Goal: Communication & Community: Share content

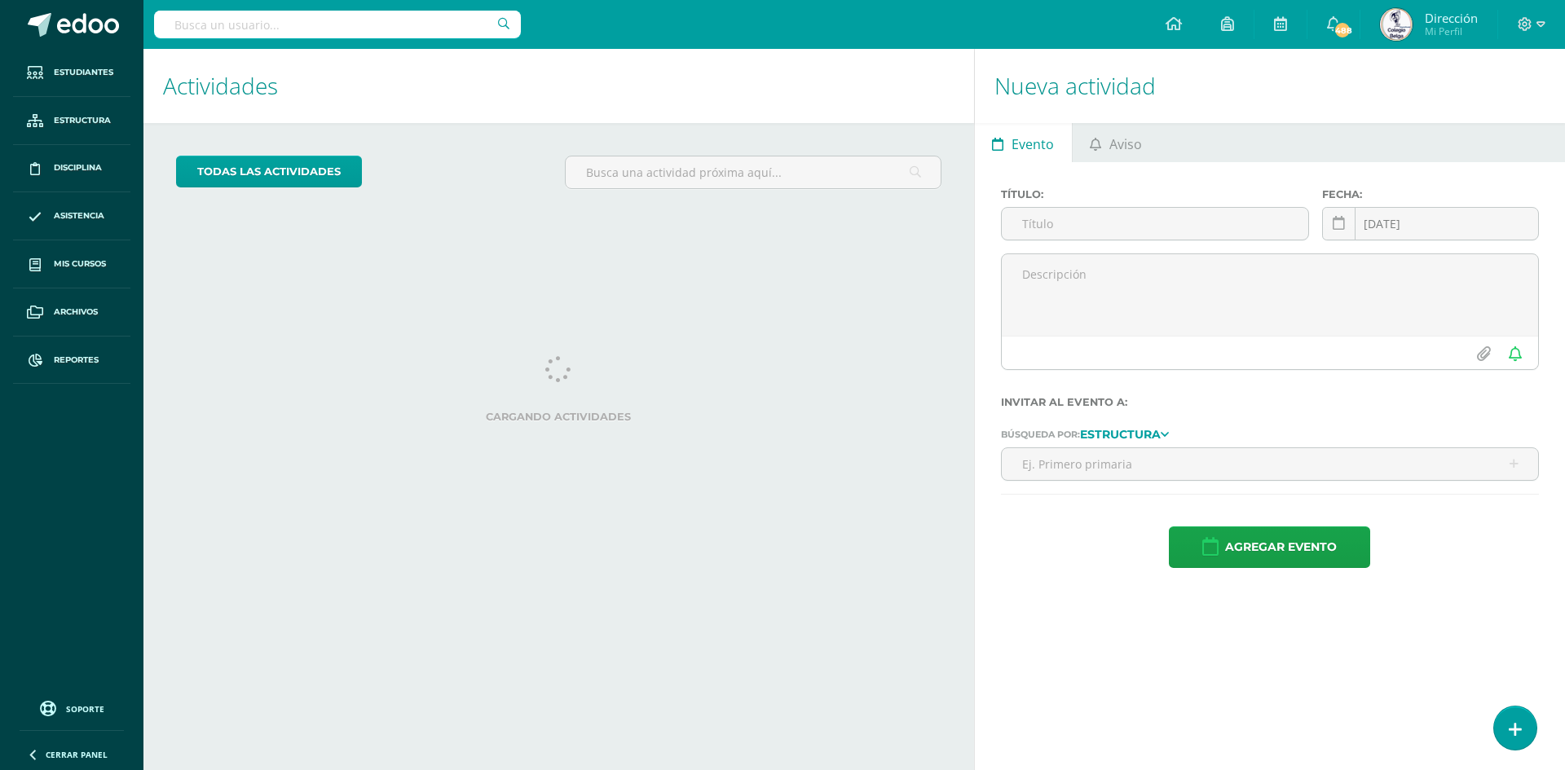
click at [1198, 140] on ul "Evento Aviso" at bounding box center [1270, 142] width 590 height 39
click at [1131, 148] on span "Aviso" at bounding box center [1126, 144] width 33 height 39
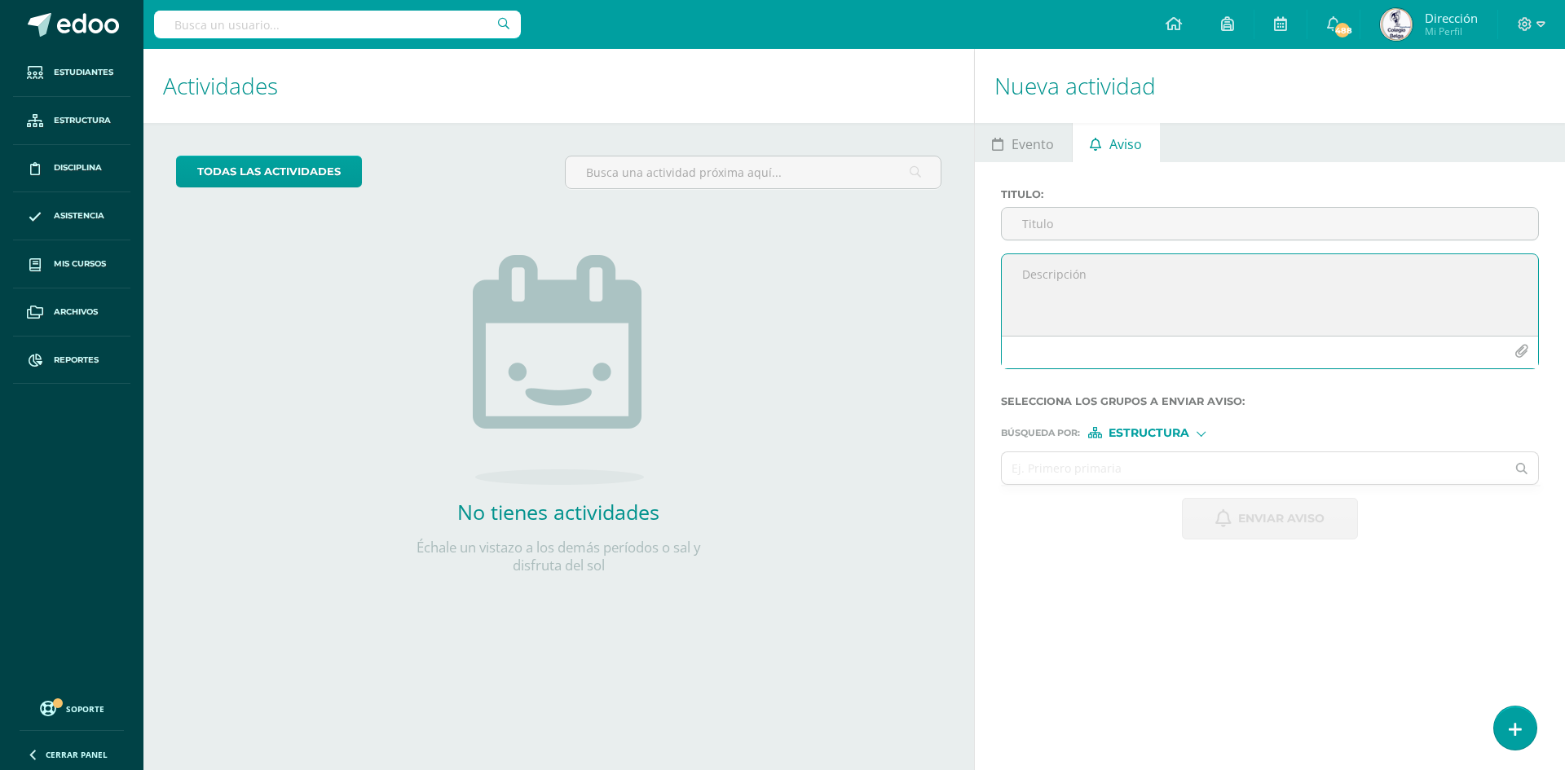
click at [1042, 282] on textarea at bounding box center [1270, 295] width 536 height 82
paste textarea "Horario de Eucaristía y Entrega Simbólica de Títulos"
type textarea "Horario de Eucaristía y Entrega Simbólica de Títulos"
paste textarea "ASUNTO: Horario de Eucaristía y Entrega Simbólica de Títulos Estimados Padres d…"
drag, startPoint x: 1348, startPoint y: 275, endPoint x: 1004, endPoint y: 267, distance: 343.3
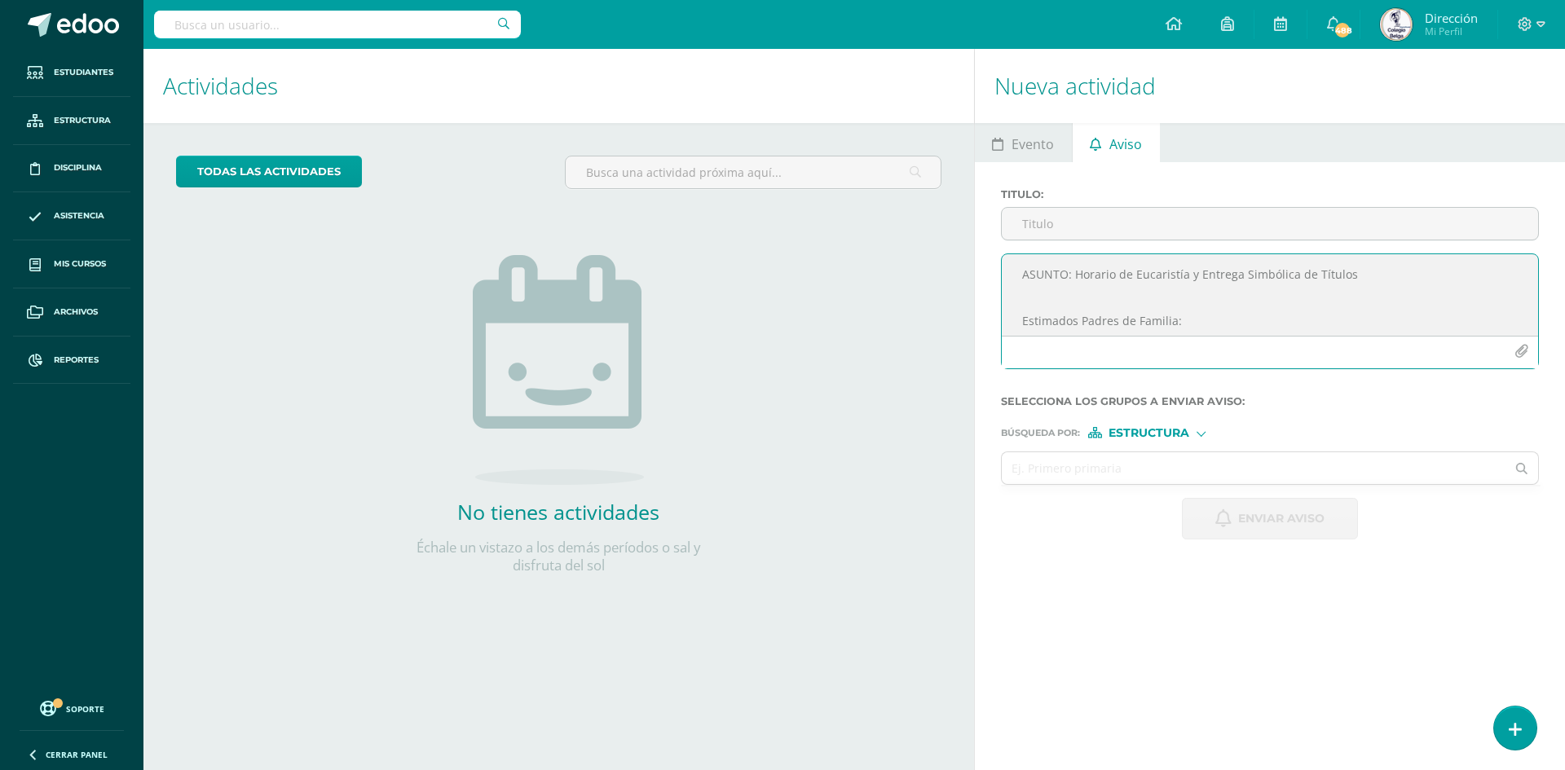
click at [1004, 267] on textarea "ASUNTO: Horario de Eucaristía y Entrega Simbólica de Títulos Estimados Padres d…" at bounding box center [1270, 295] width 536 height 82
type textarea "ASUNTO: Horario de Eucaristía y Entrega Simbólica de Títulos Estimados Padres d…"
click at [1066, 220] on input "Titulo :" at bounding box center [1270, 224] width 536 height 32
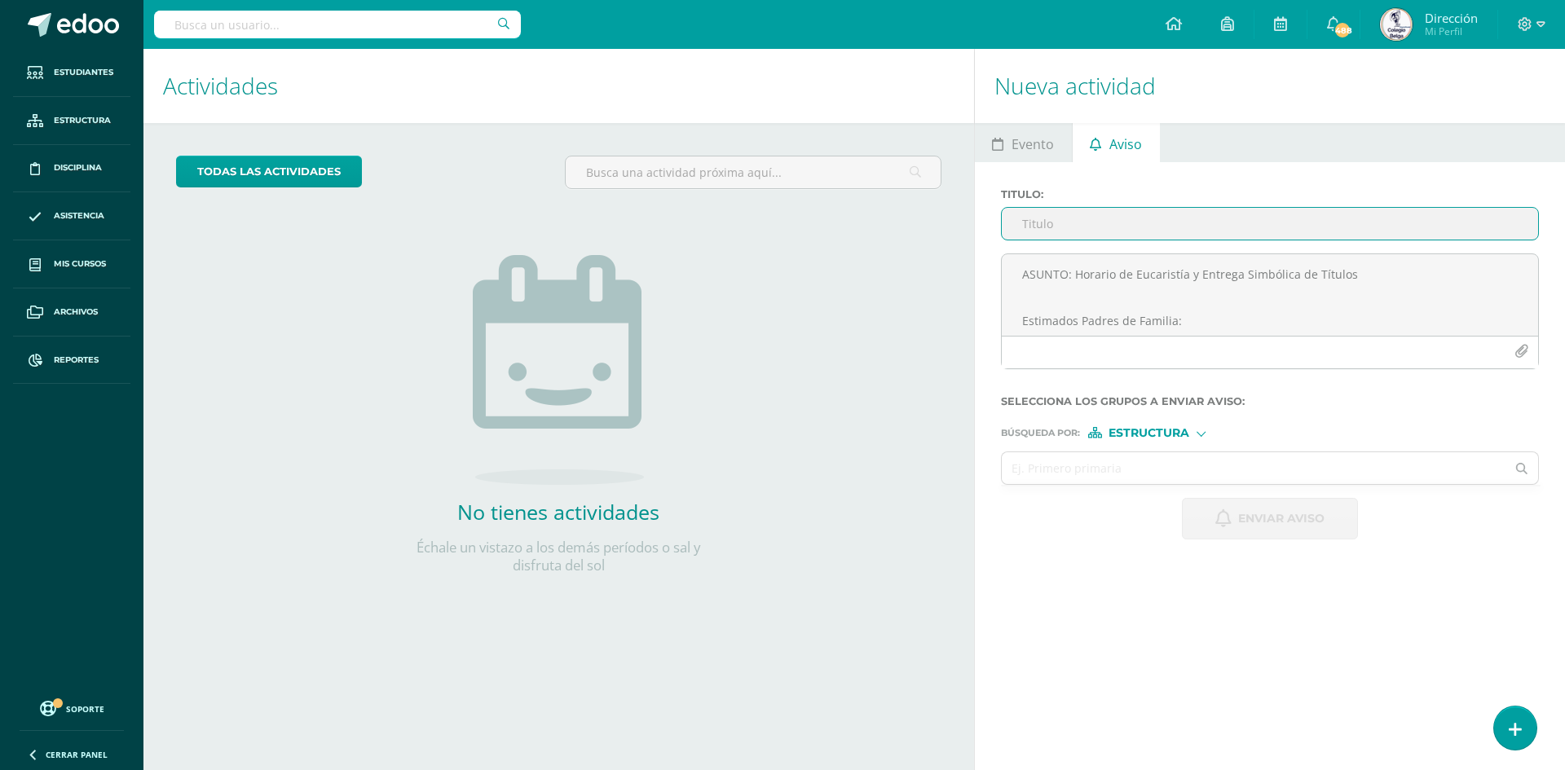
paste input "ASUNTO: Horario de Eucaristía y Entrega Simbólica de Títulos"
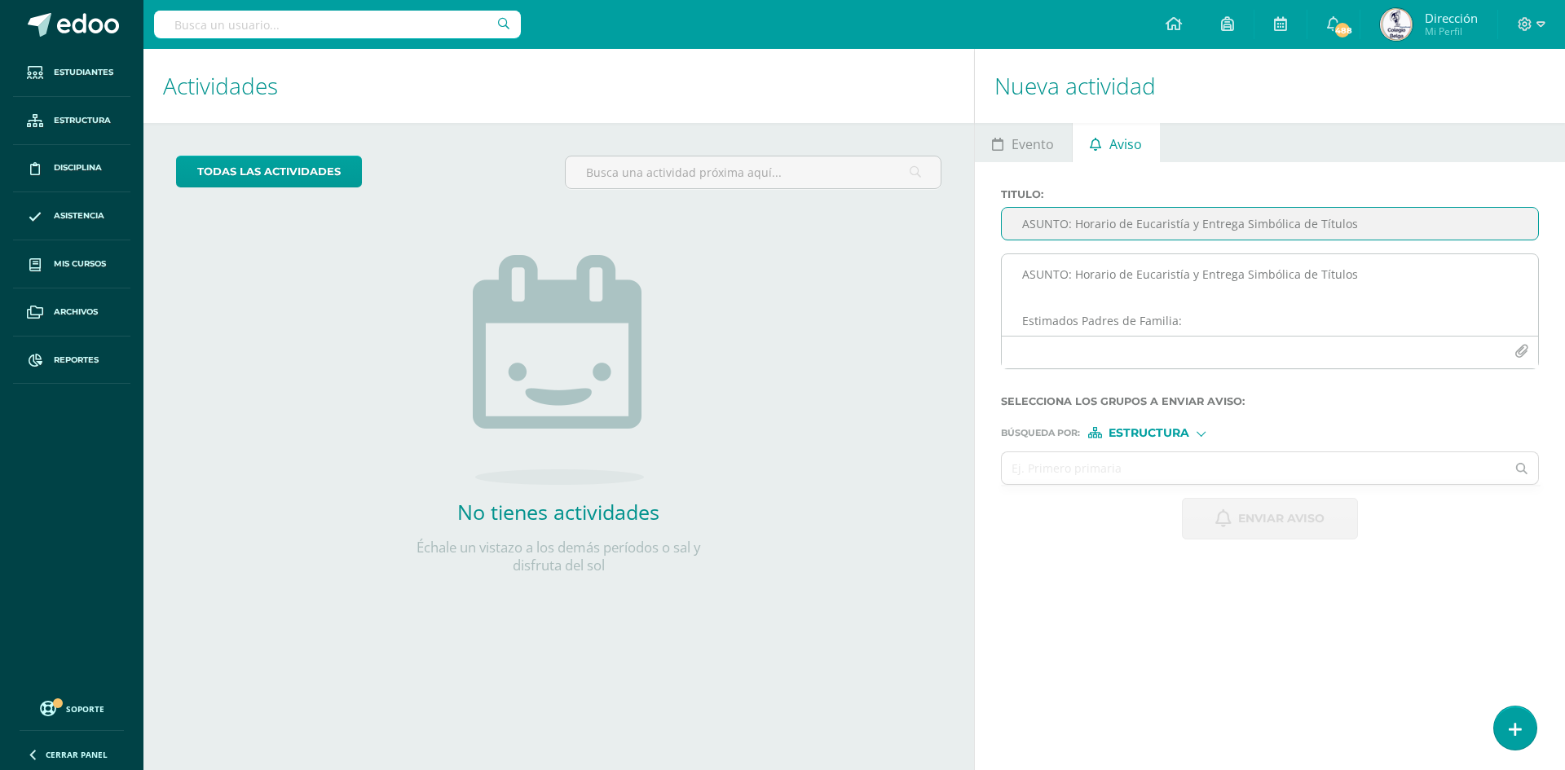
scroll to position [160, 0]
type input "ASUNTO: Horario de Eucaristía y Entrega Simbólica de Títulos"
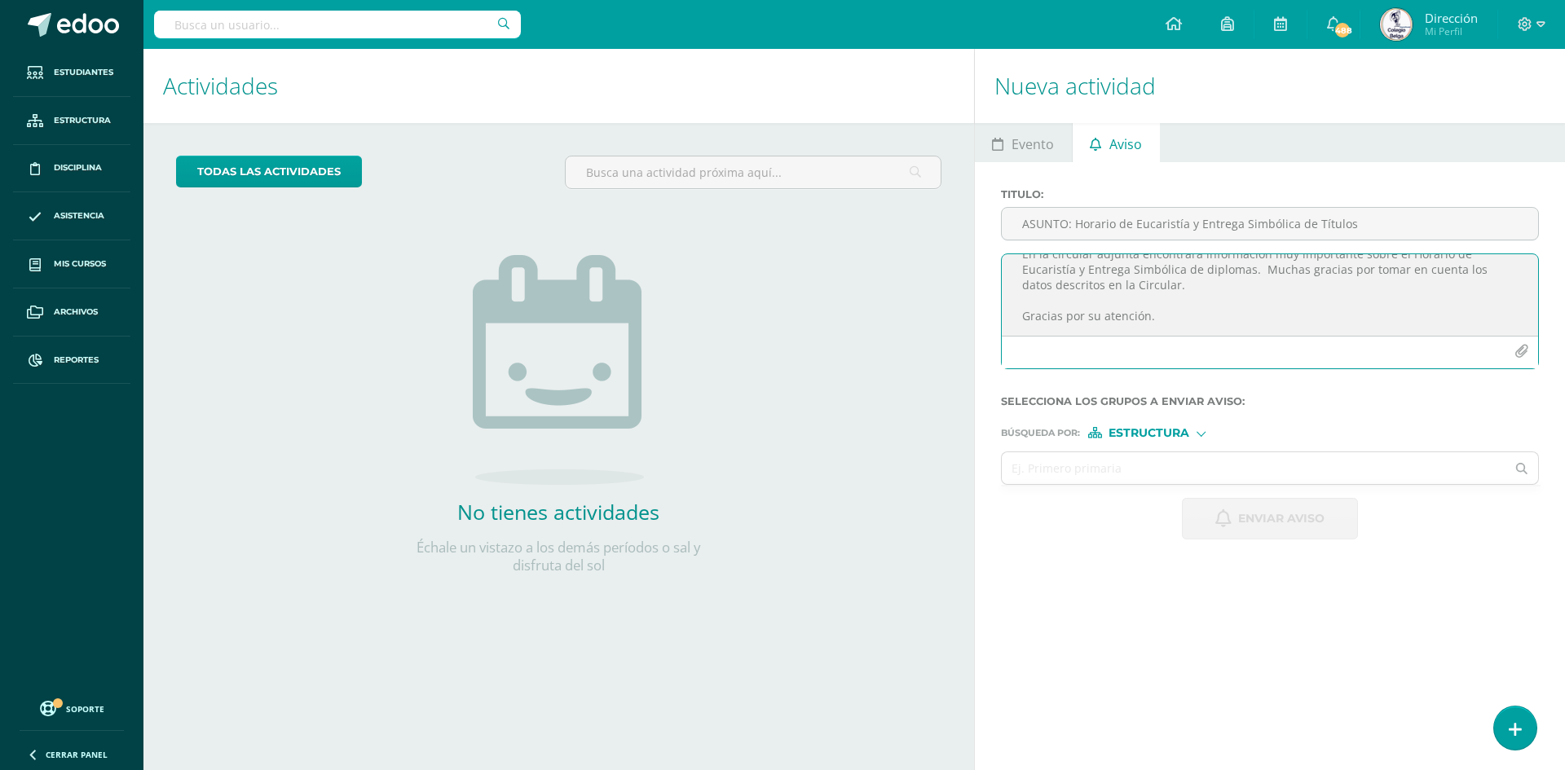
click at [1520, 349] on icon "button" at bounding box center [1522, 352] width 14 height 14
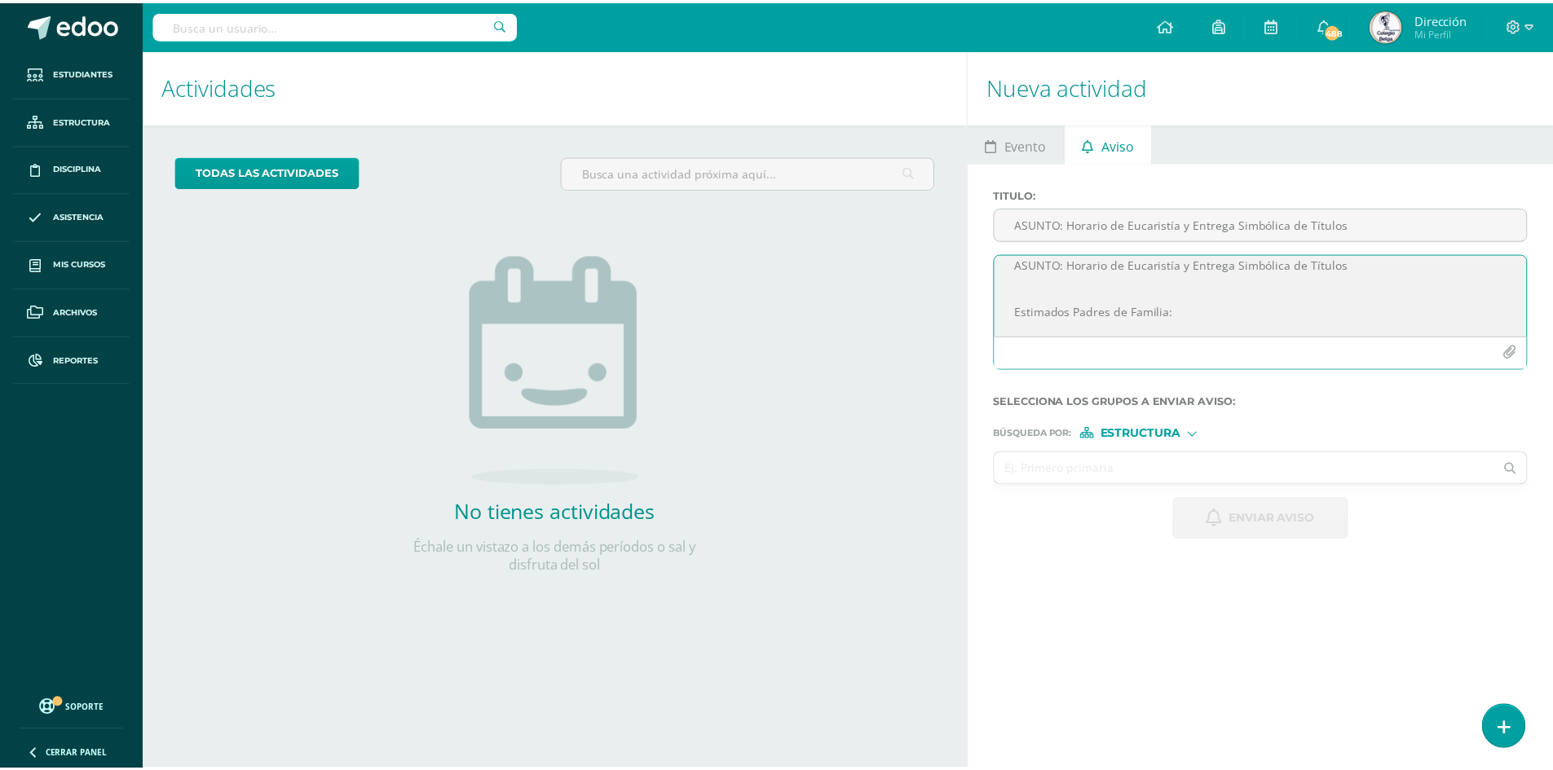
scroll to position [0, 0]
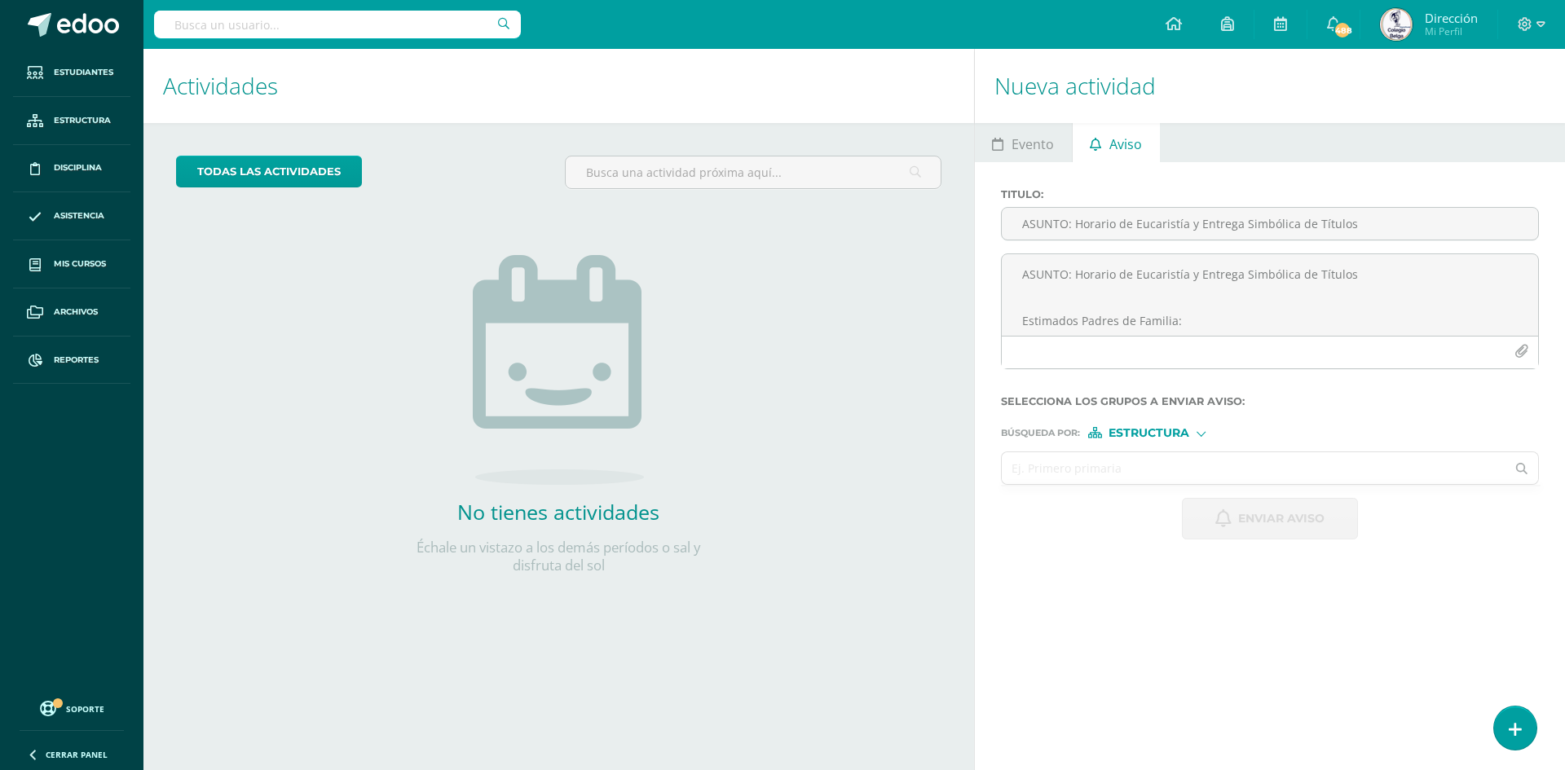
click at [1075, 464] on input "text" at bounding box center [1254, 468] width 505 height 32
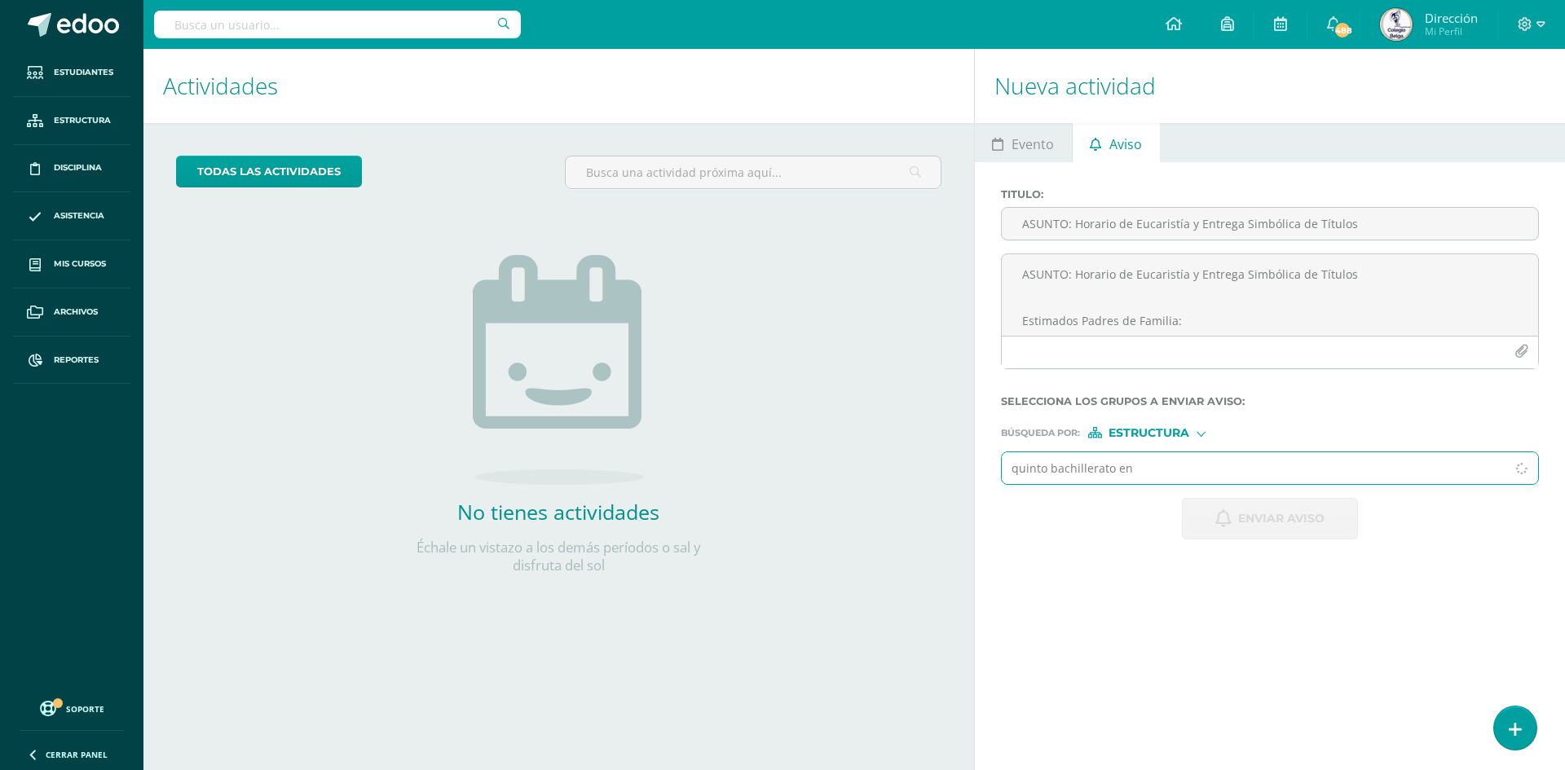
type input "quinto bachillerato en"
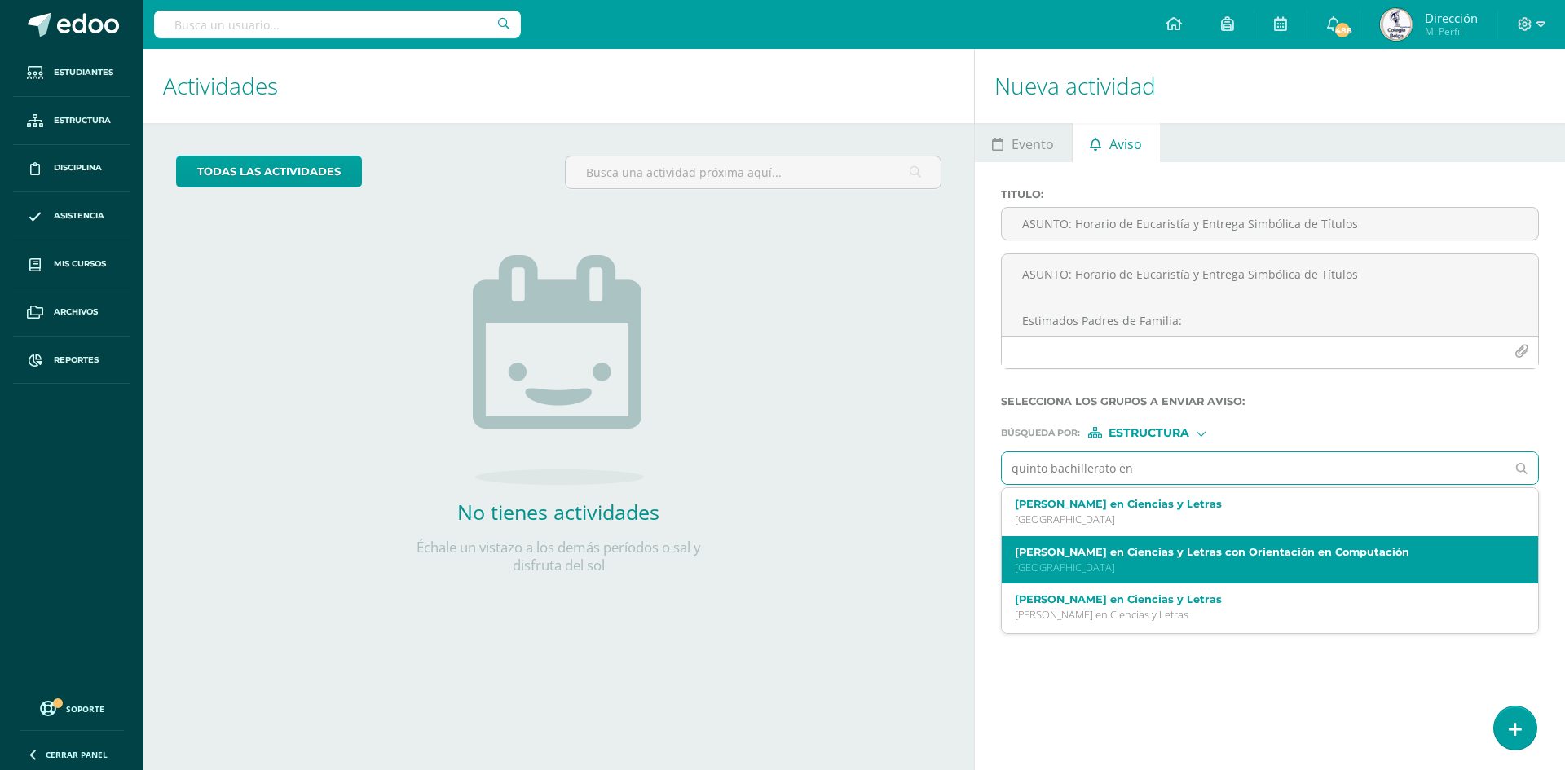
click at [1171, 556] on label "[PERSON_NAME] en Ciencias y Letras con Orientación en Computación" at bounding box center [1259, 552] width 488 height 12
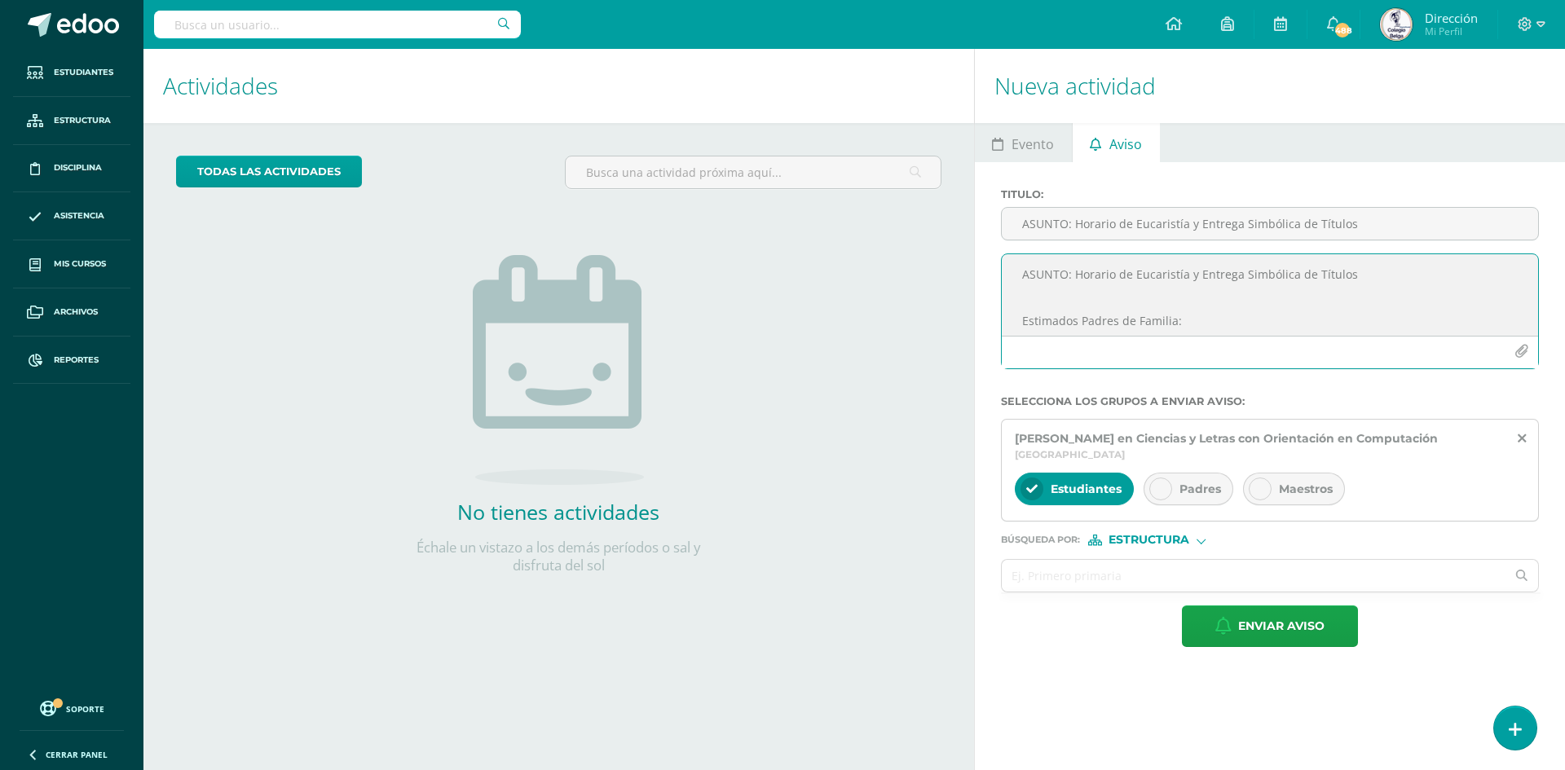
click at [1517, 356] on icon "button" at bounding box center [1522, 352] width 14 height 14
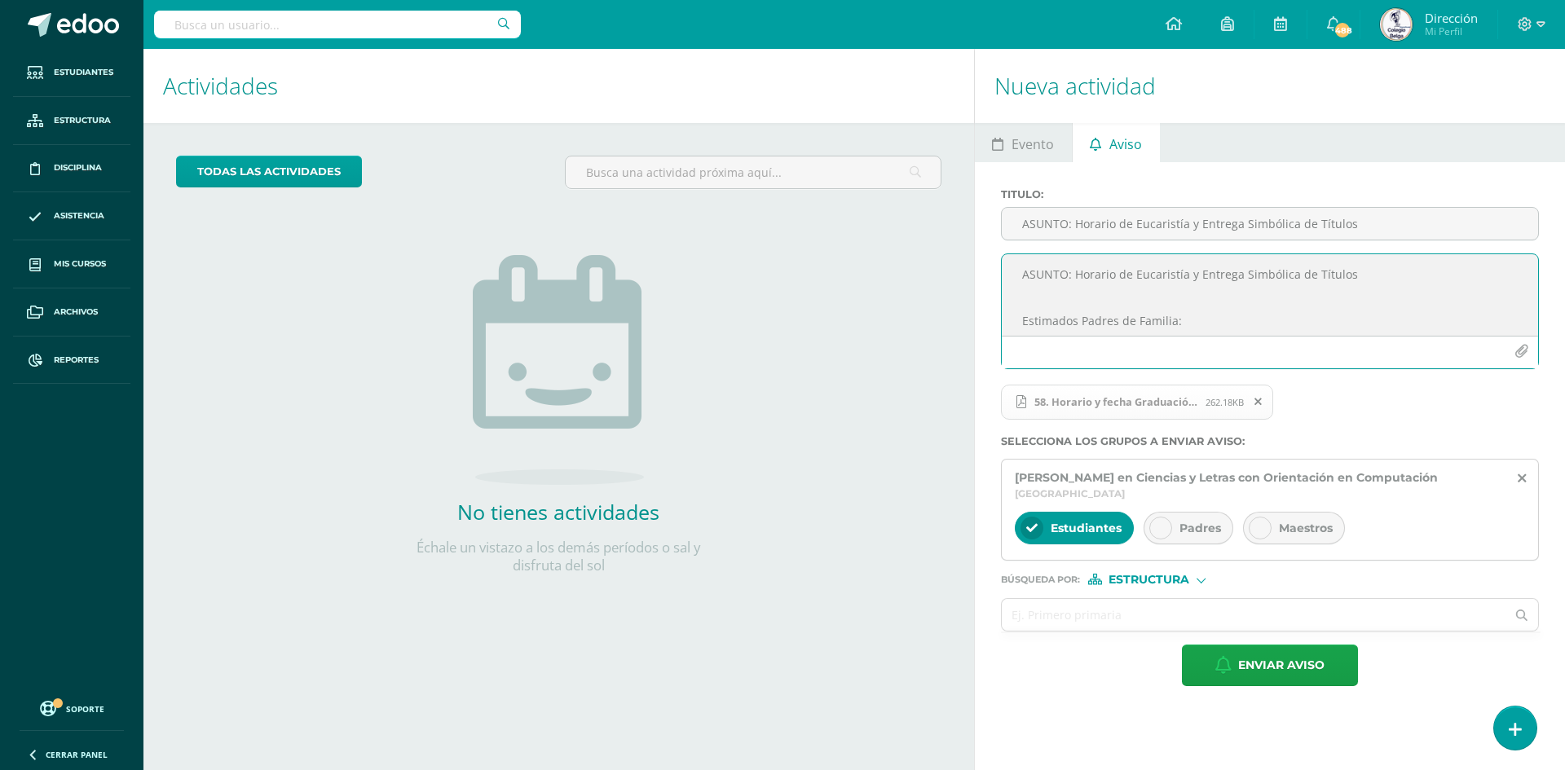
click at [1159, 527] on icon at bounding box center [1160, 528] width 11 height 11
click at [1281, 529] on span "Maestros" at bounding box center [1306, 528] width 54 height 15
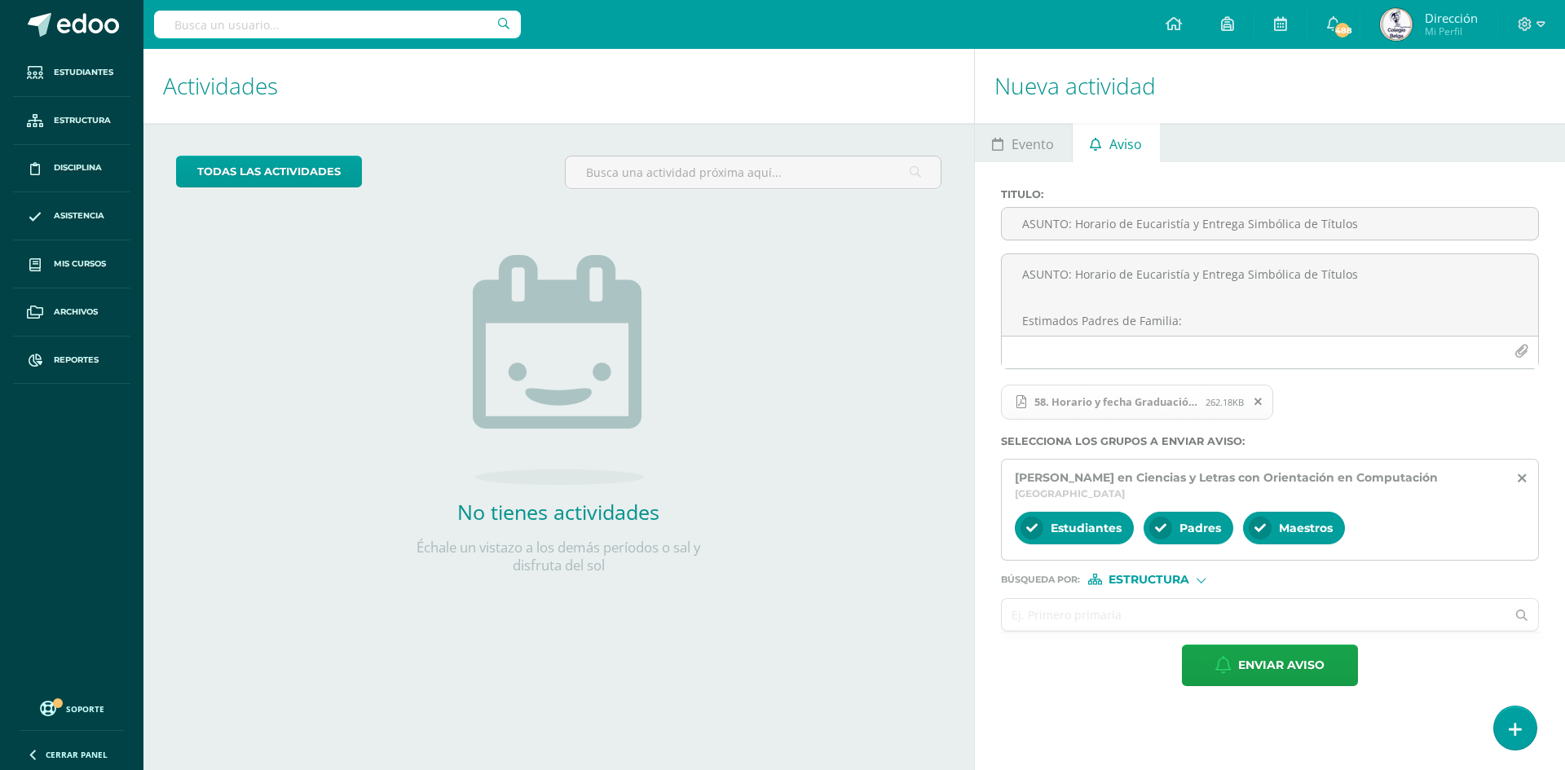
click at [1095, 600] on input "text" at bounding box center [1254, 615] width 505 height 32
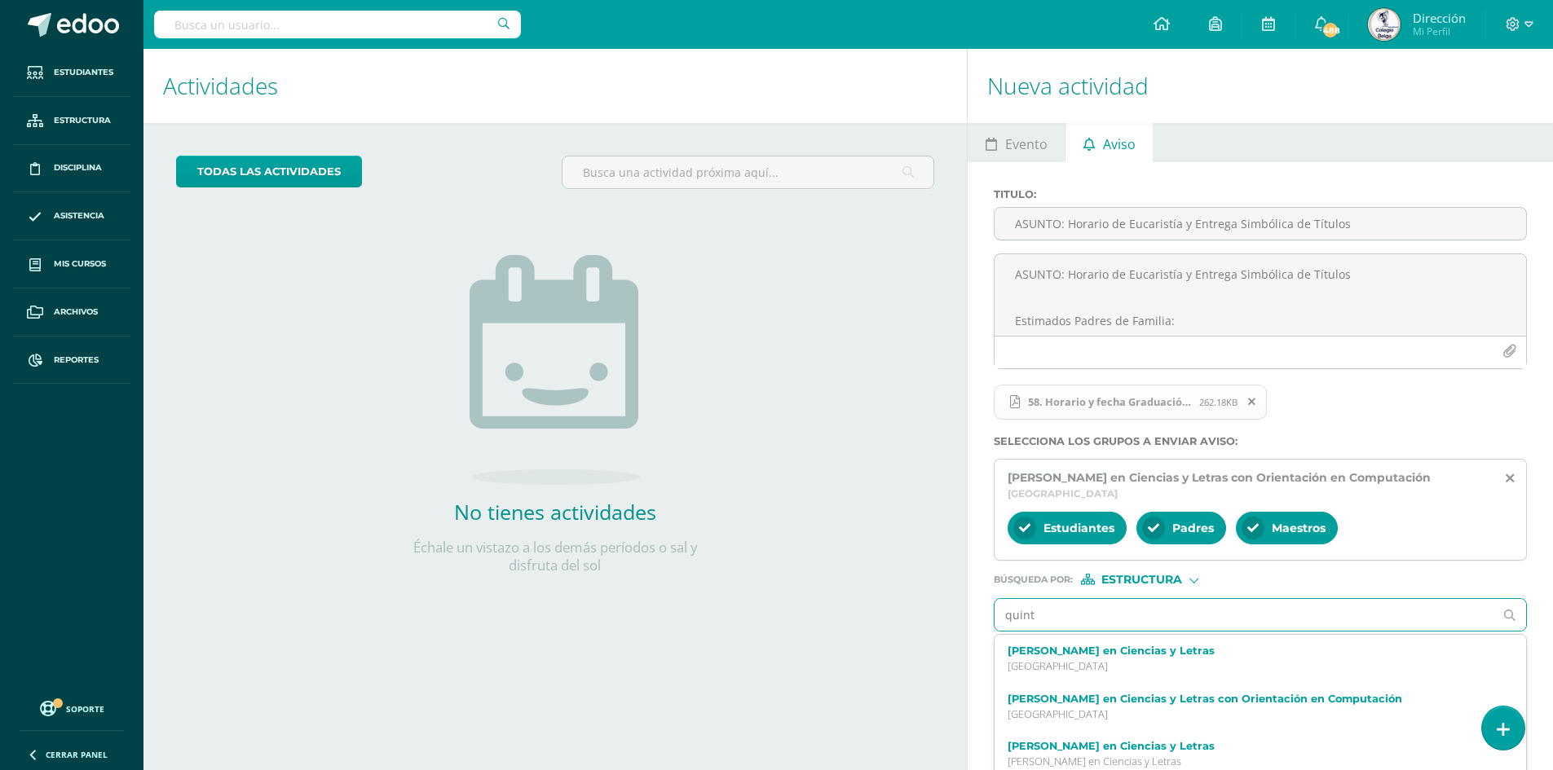
type input "quinto"
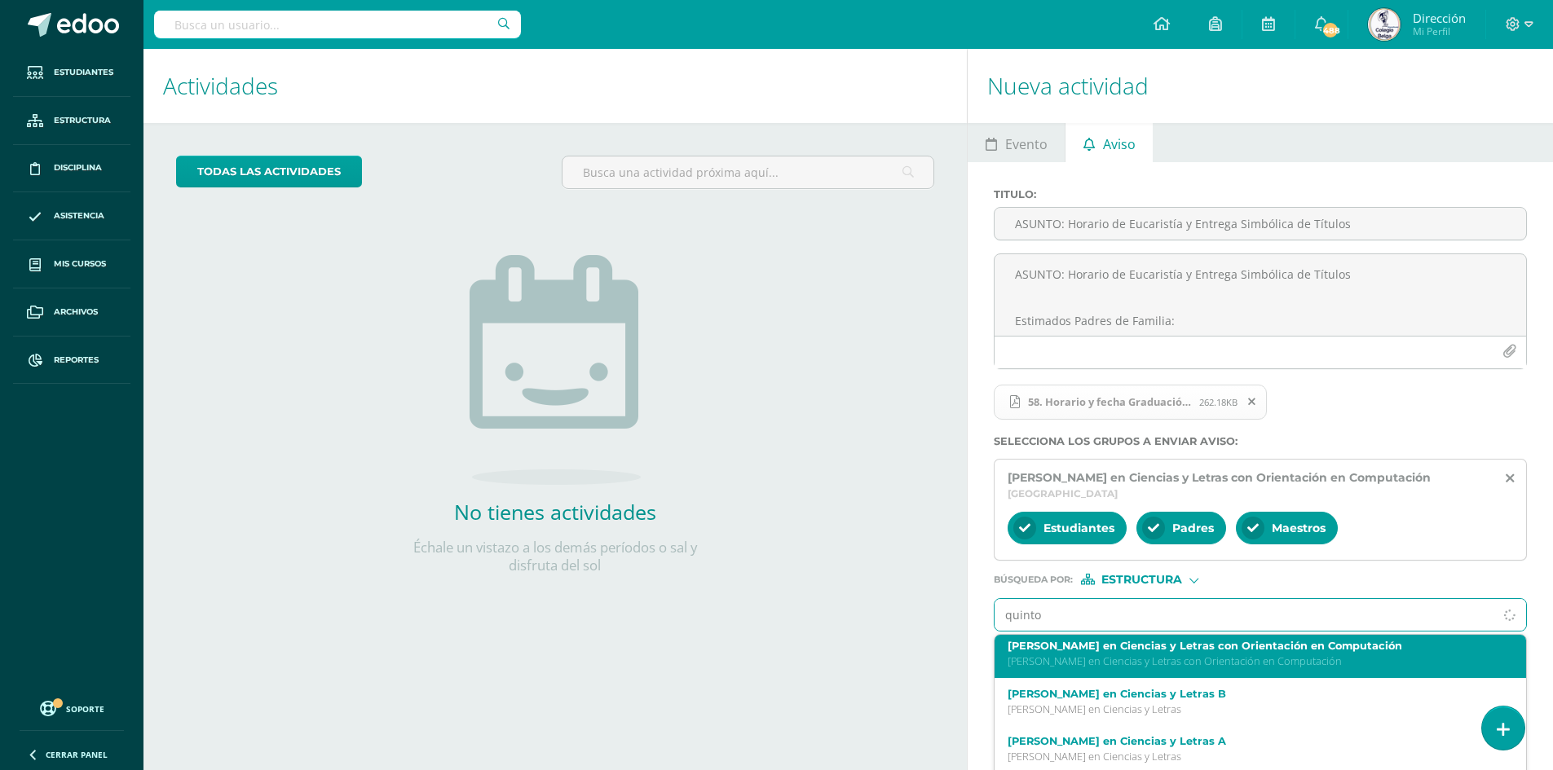
scroll to position [163, 0]
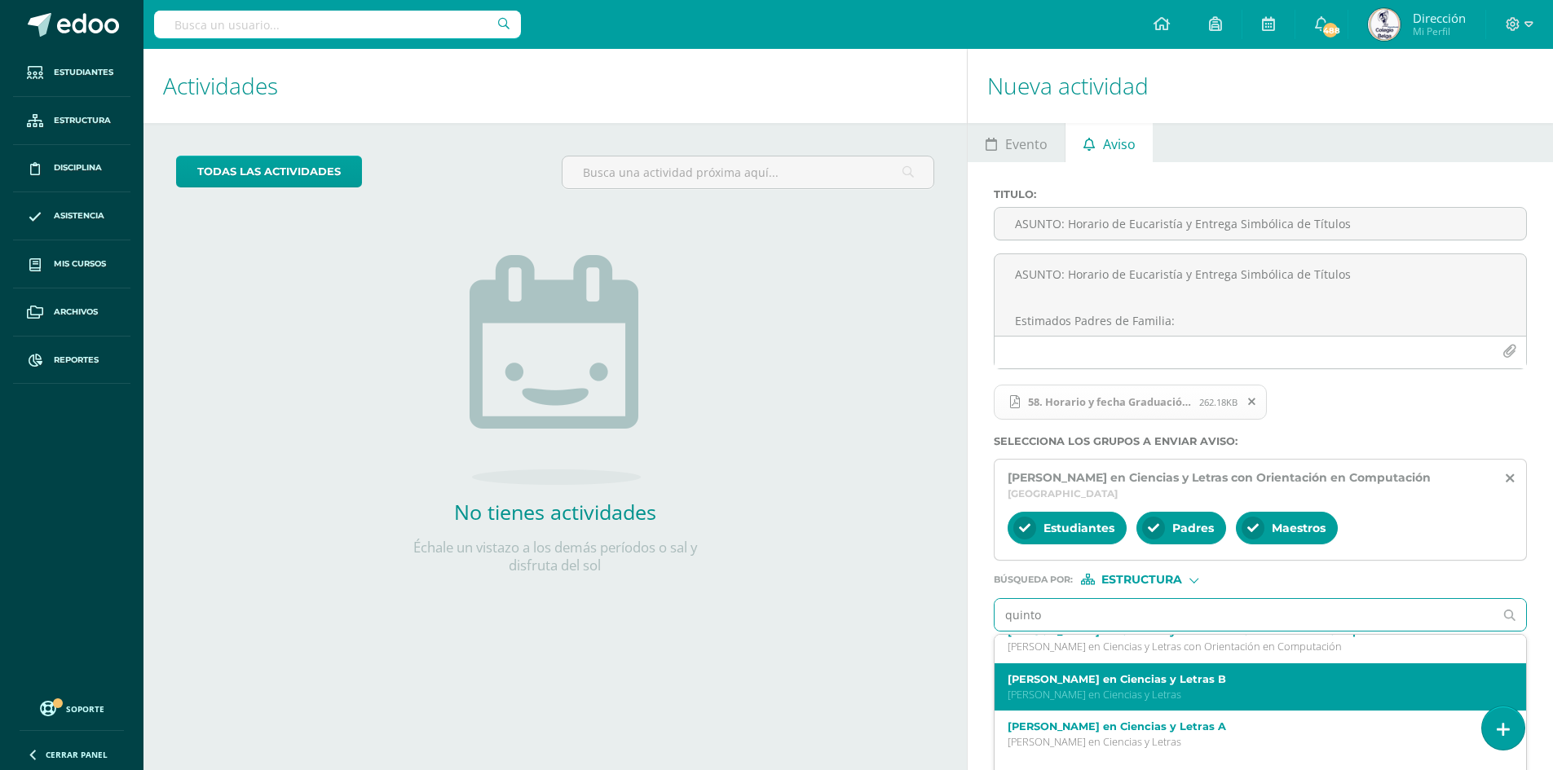
click at [1144, 688] on p "[PERSON_NAME] en Ciencias y Letras" at bounding box center [1249, 695] width 483 height 14
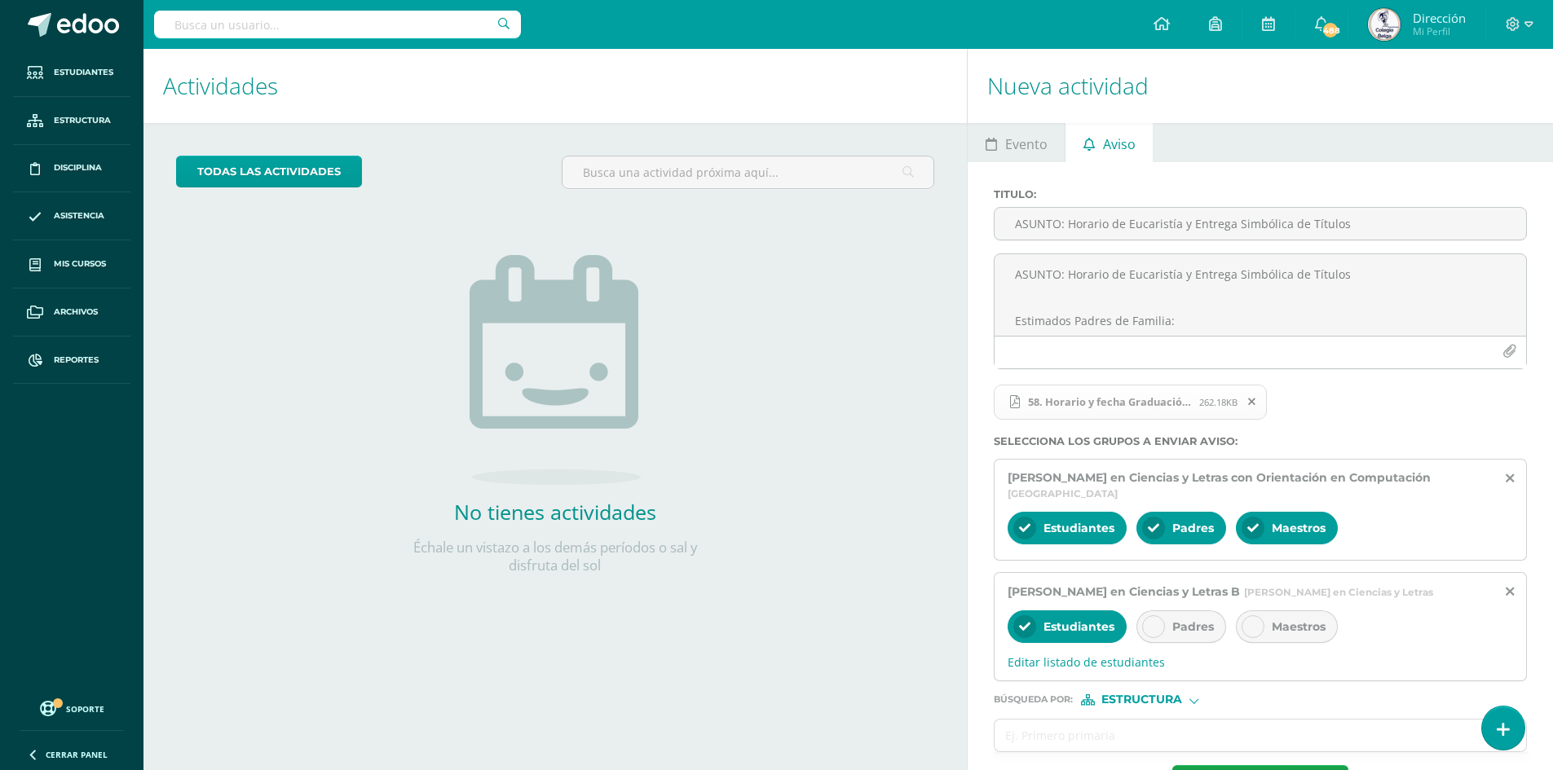
scroll to position [0, 0]
click at [1161, 638] on div at bounding box center [1153, 627] width 23 height 23
click at [1251, 633] on icon at bounding box center [1252, 626] width 11 height 11
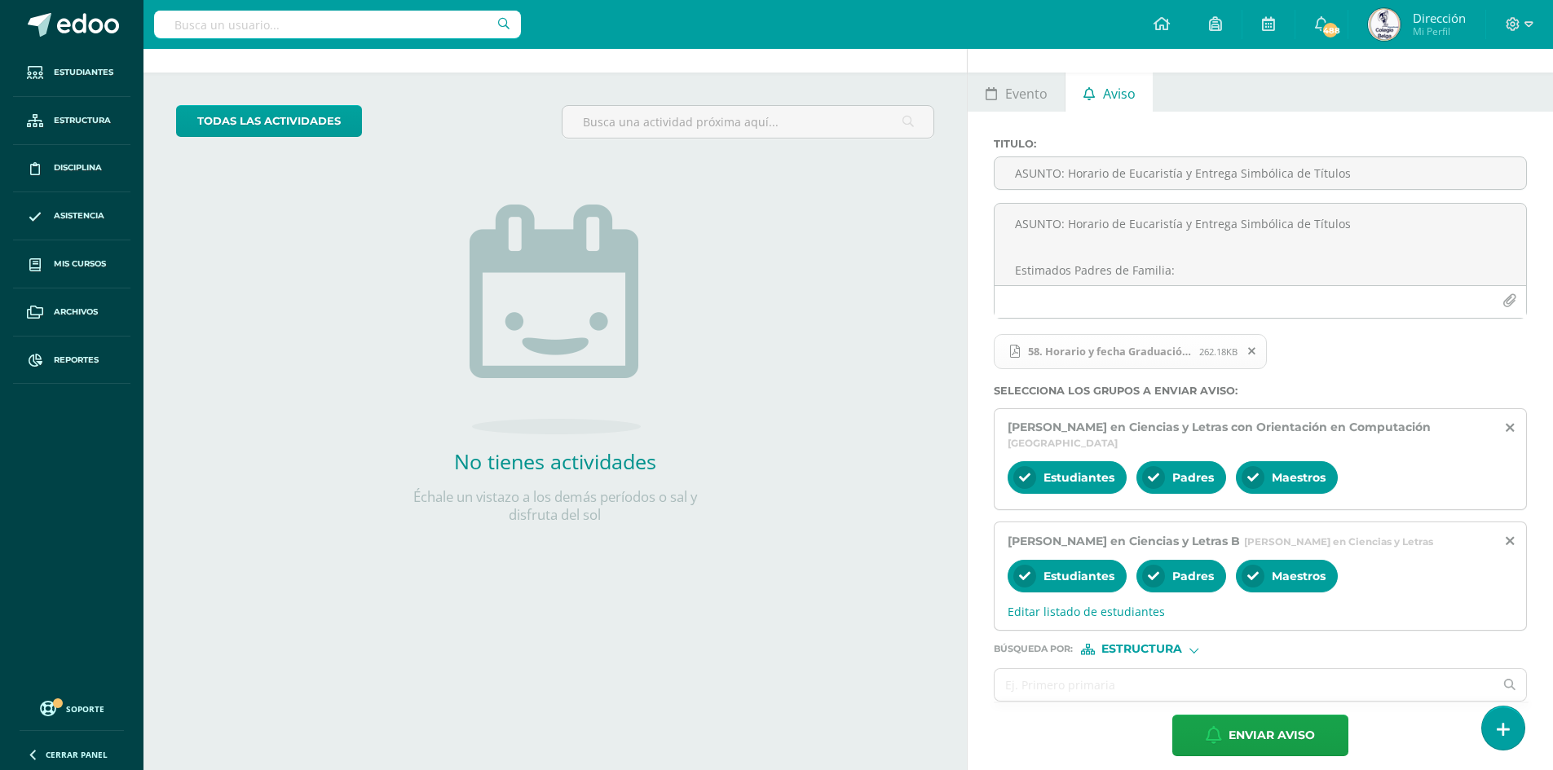
scroll to position [78, 0]
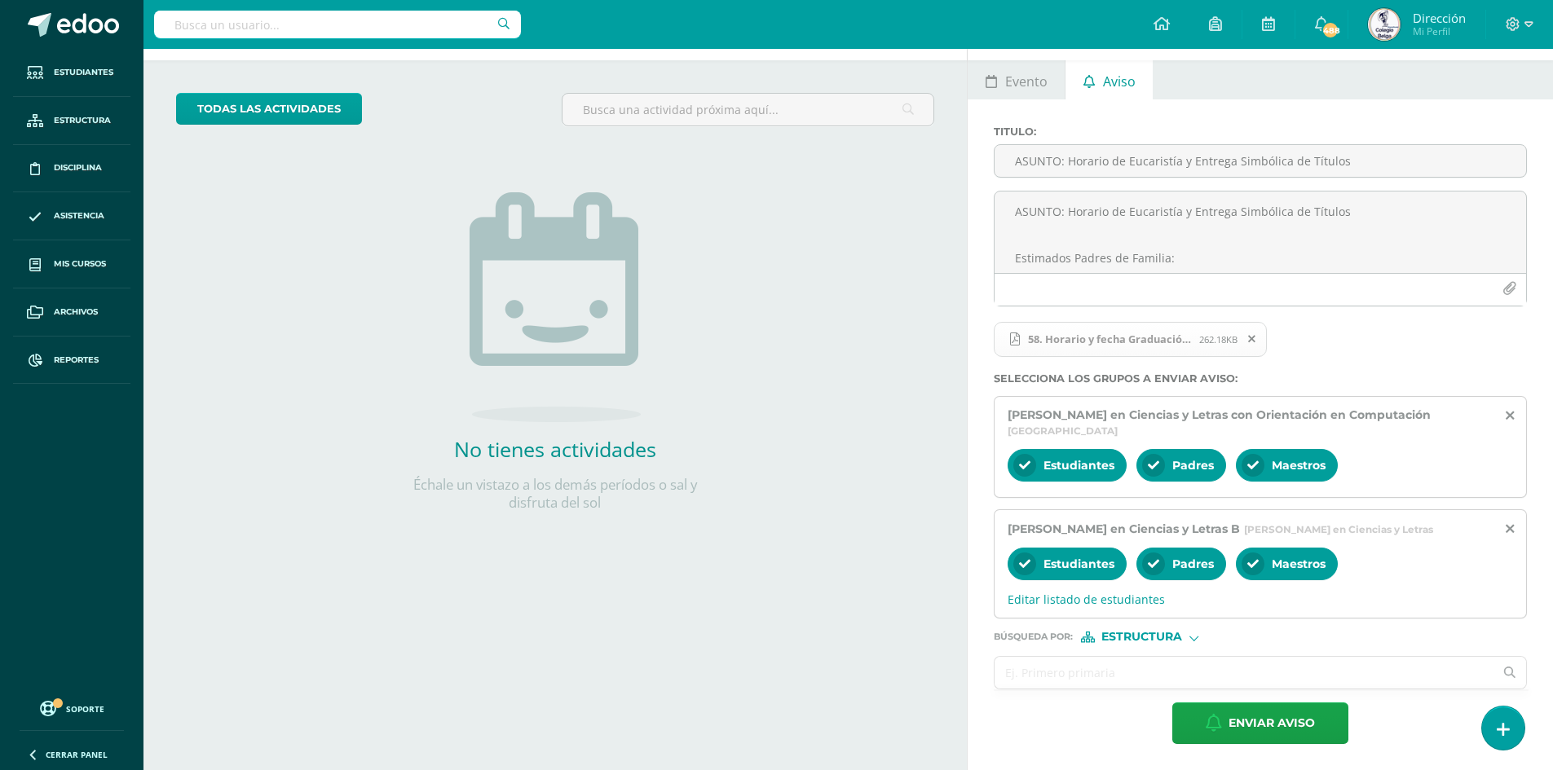
click at [1039, 664] on input "text" at bounding box center [1244, 673] width 499 height 32
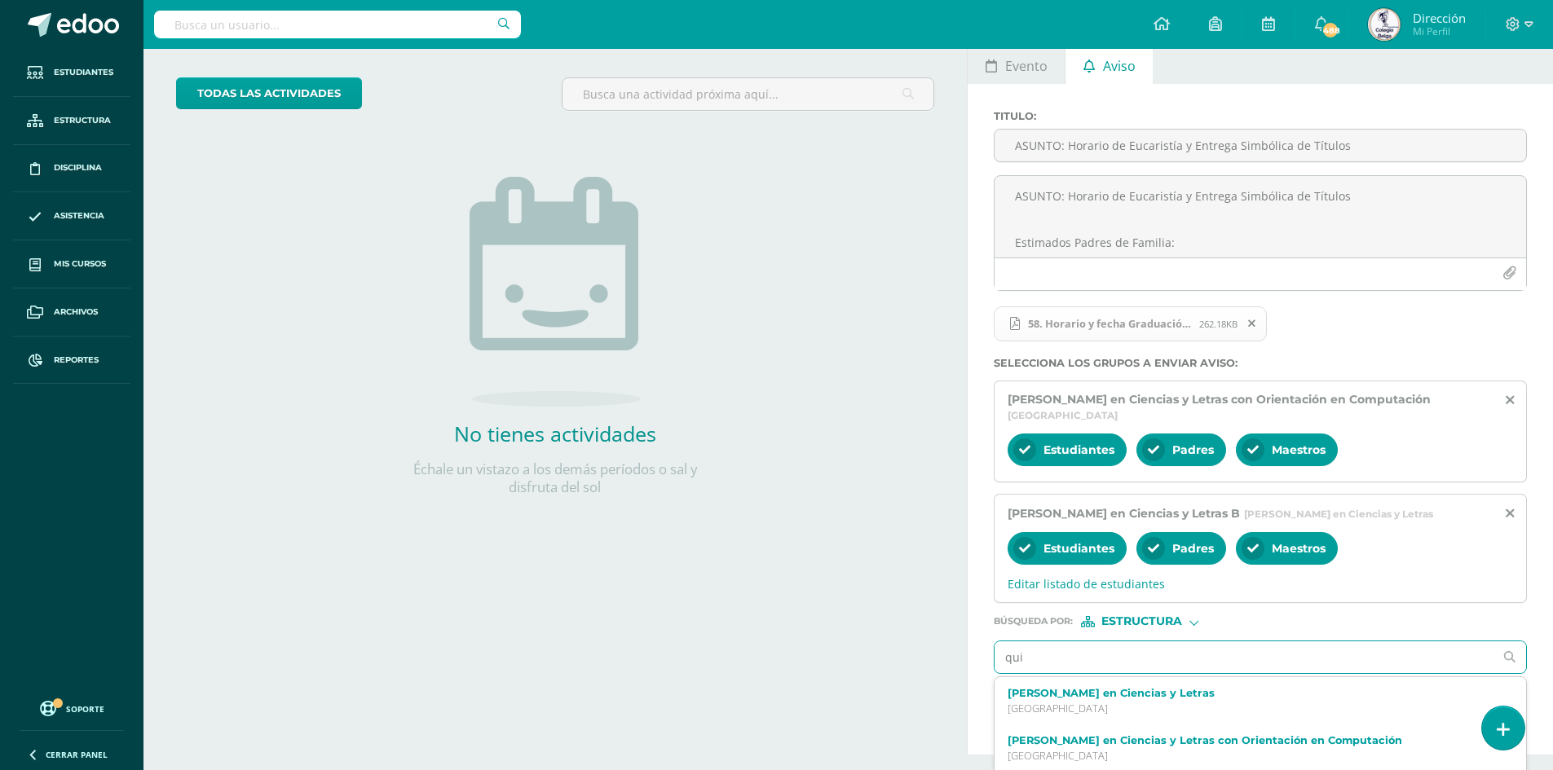
type input "quin"
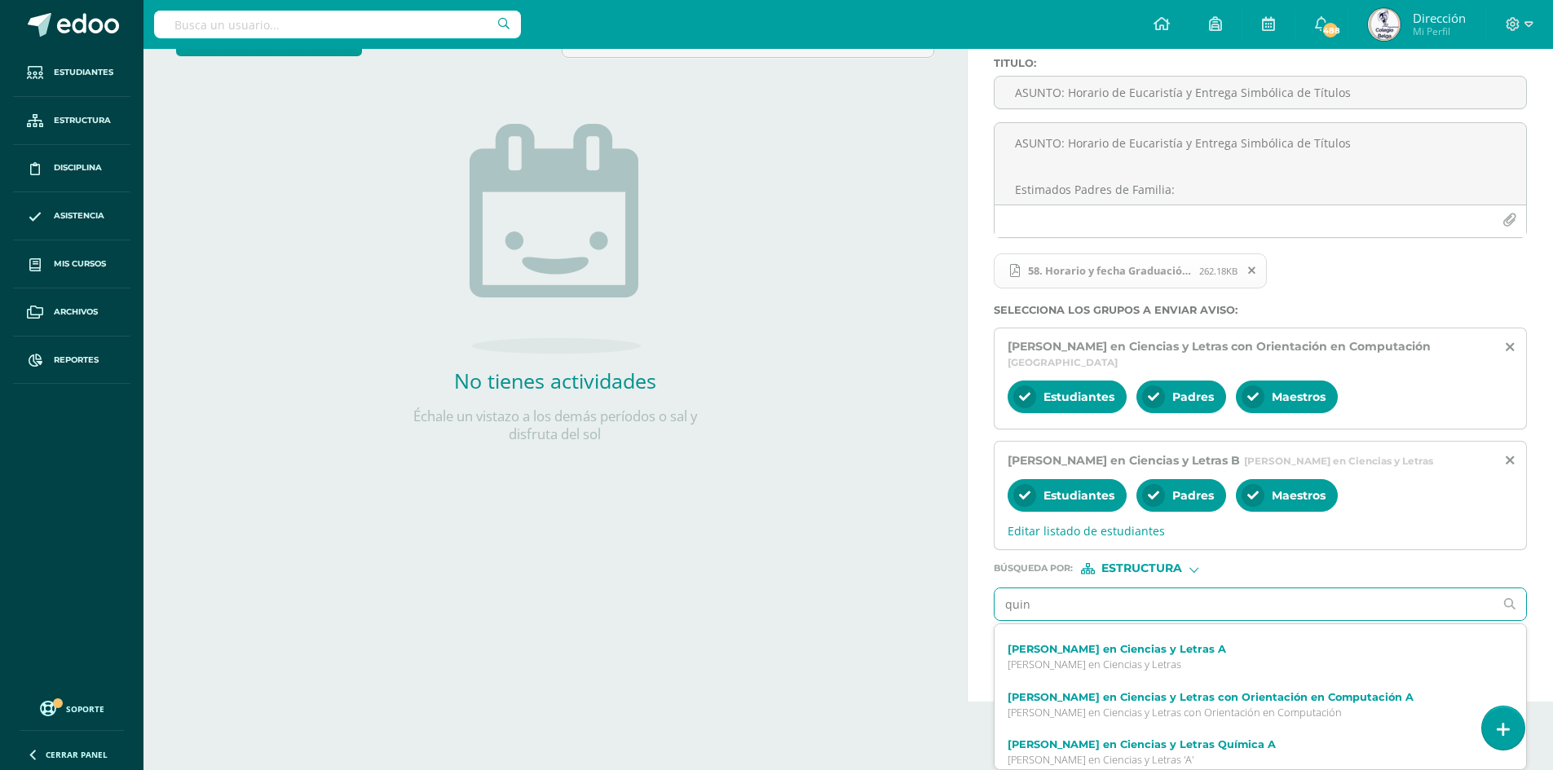
scroll to position [245, 0]
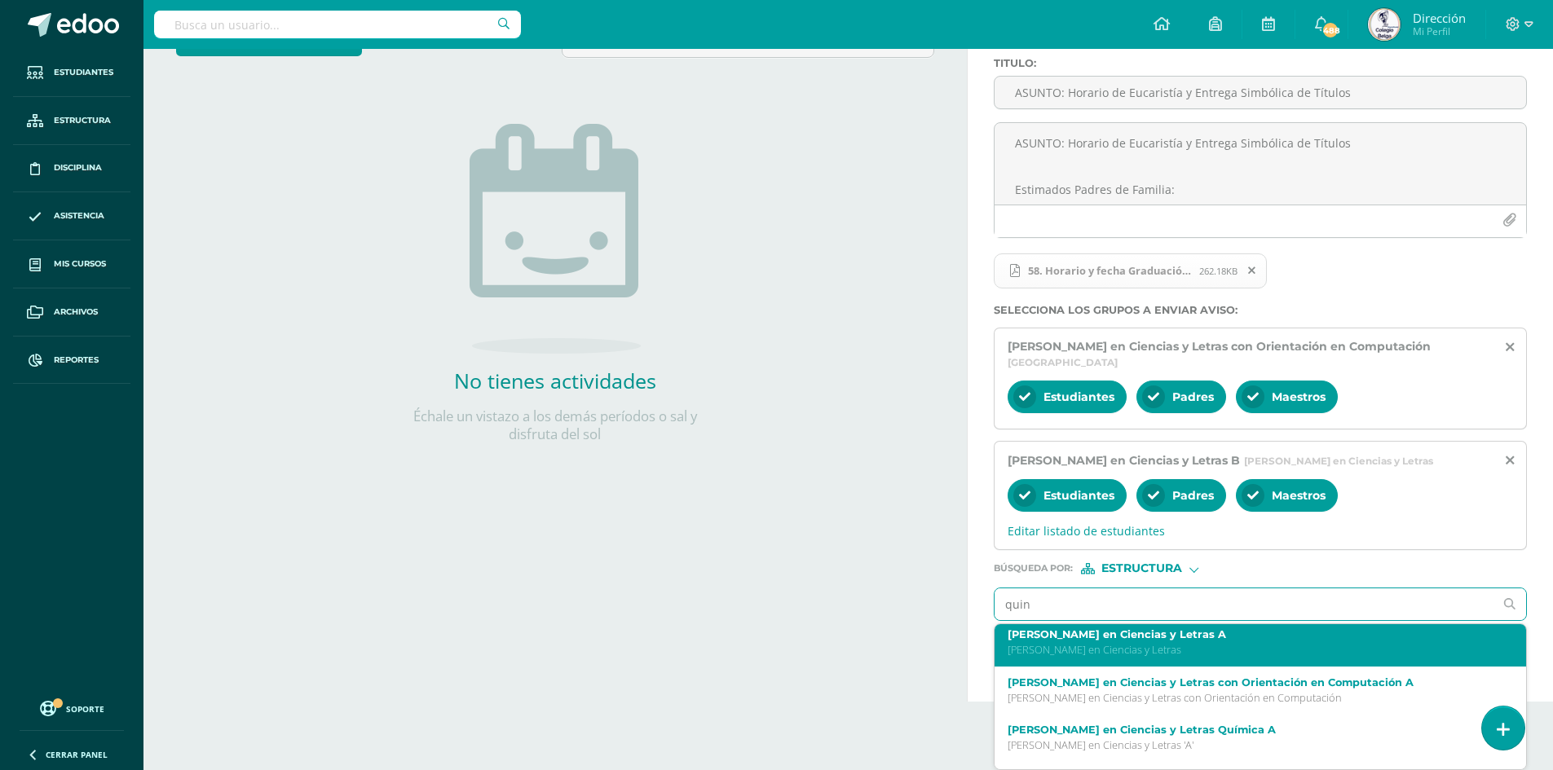
click at [1246, 646] on p "[PERSON_NAME] en Ciencias y Letras" at bounding box center [1249, 650] width 483 height 14
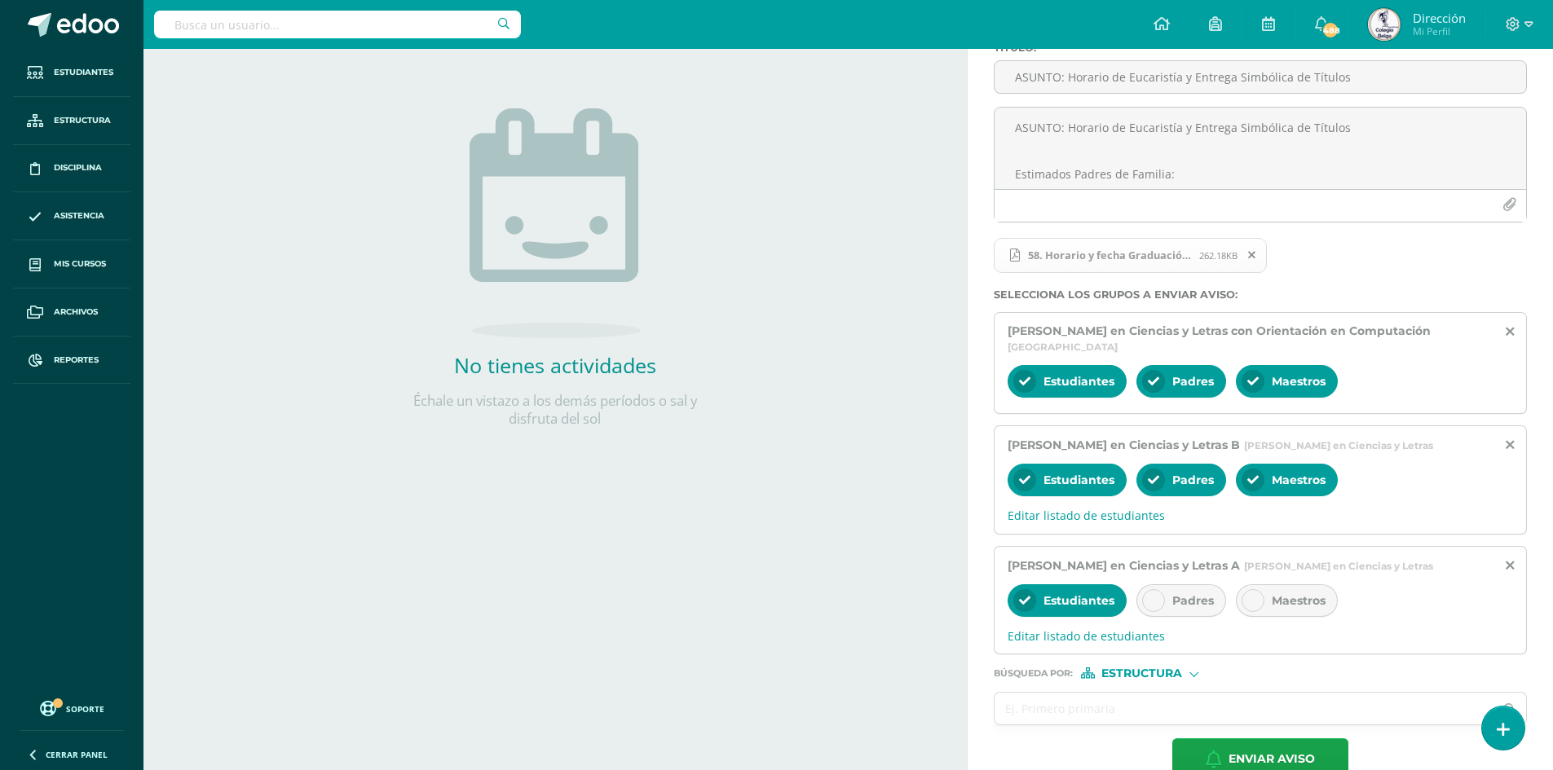
click at [1158, 607] on icon at bounding box center [1153, 600] width 11 height 11
click at [1264, 617] on div "Maestros" at bounding box center [1287, 601] width 102 height 33
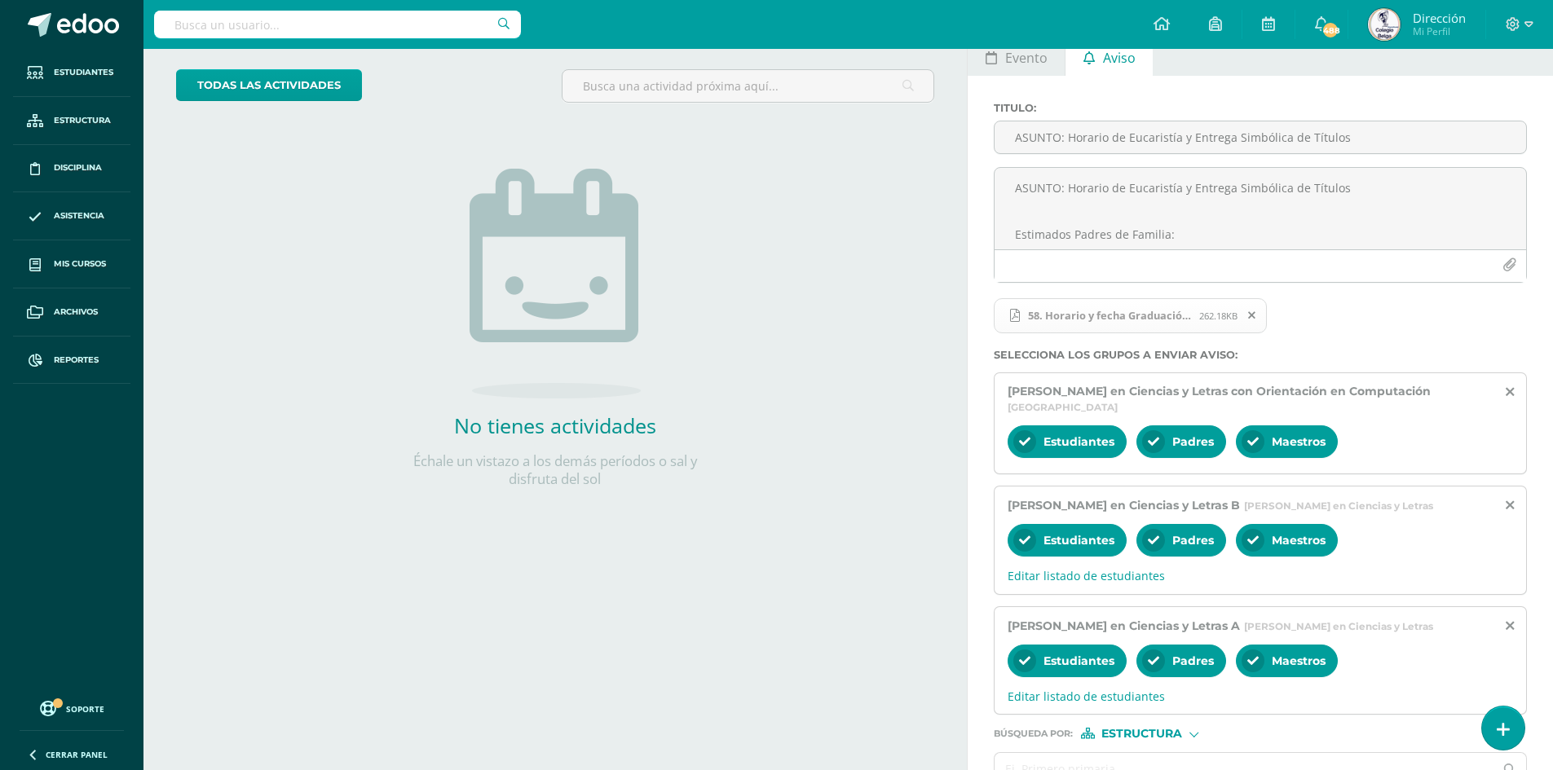
scroll to position [214, 0]
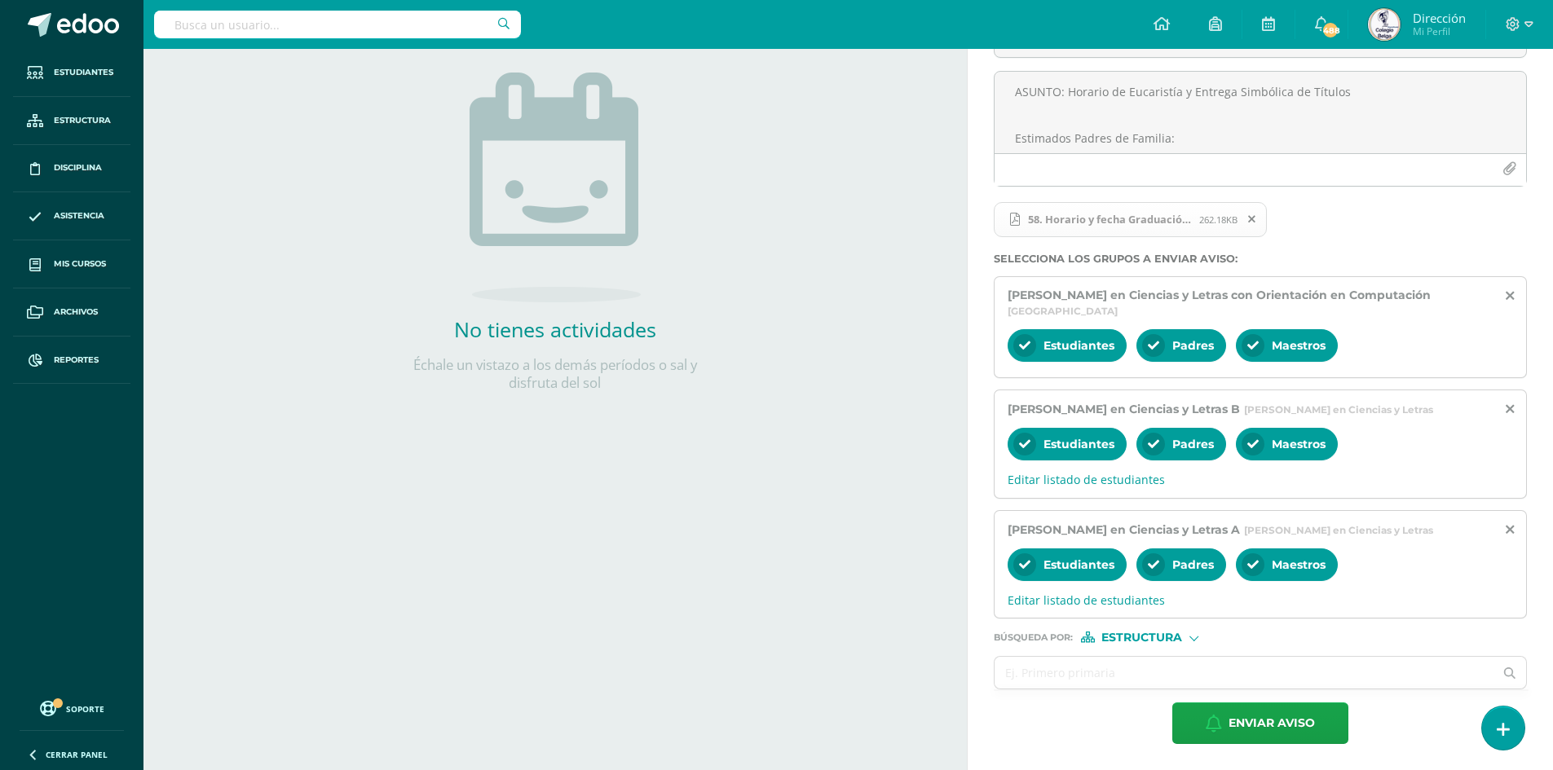
click at [1150, 637] on span "Estructura" at bounding box center [1141, 637] width 81 height 9
click at [1139, 679] on span "Persona" at bounding box center [1148, 680] width 59 height 9
click at [1051, 676] on input "text" at bounding box center [1244, 673] width 499 height 32
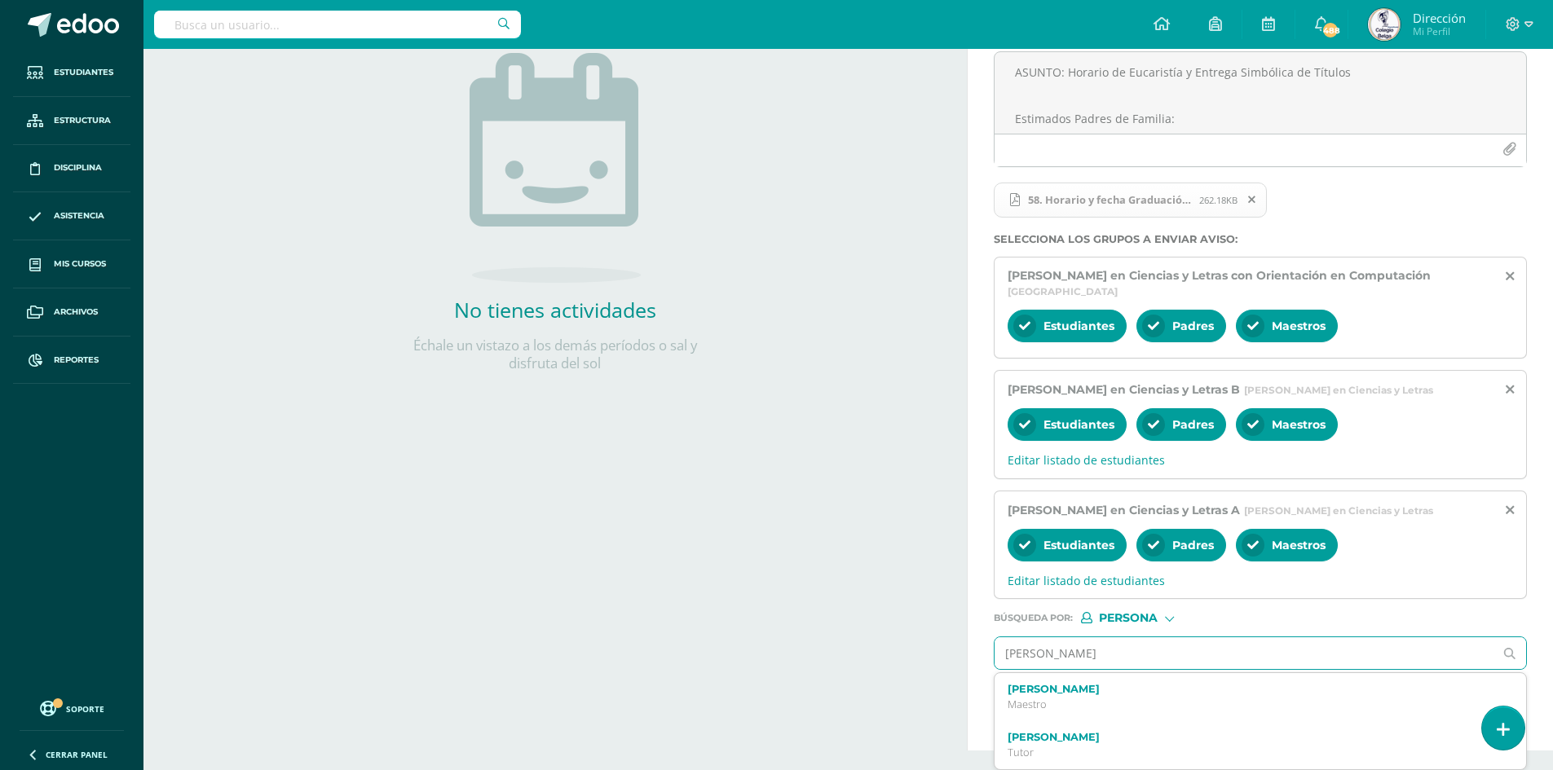
type input "[PERSON_NAME]"
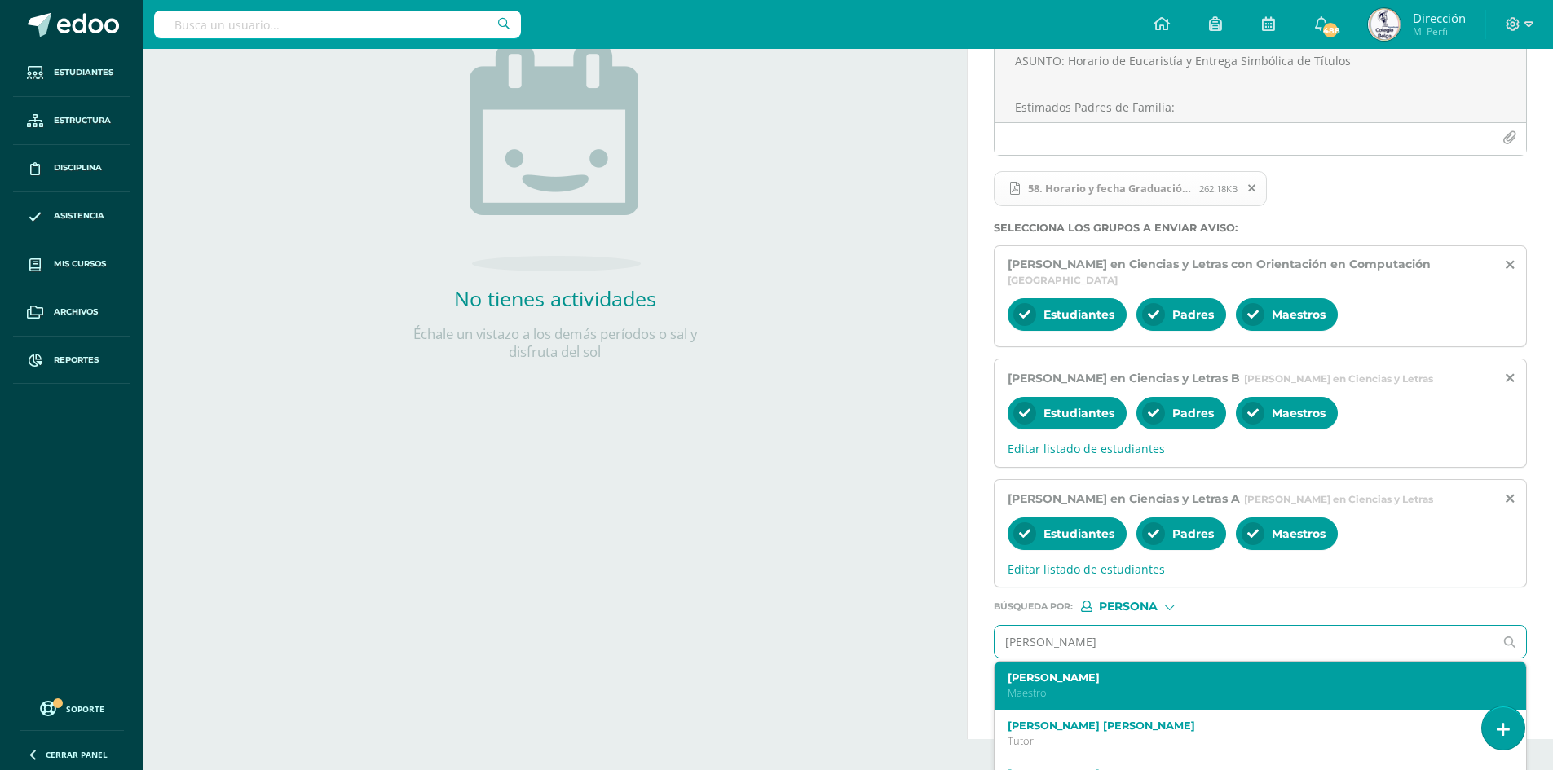
click at [1093, 700] on div "[PERSON_NAME] [PERSON_NAME]" at bounding box center [1249, 686] width 483 height 29
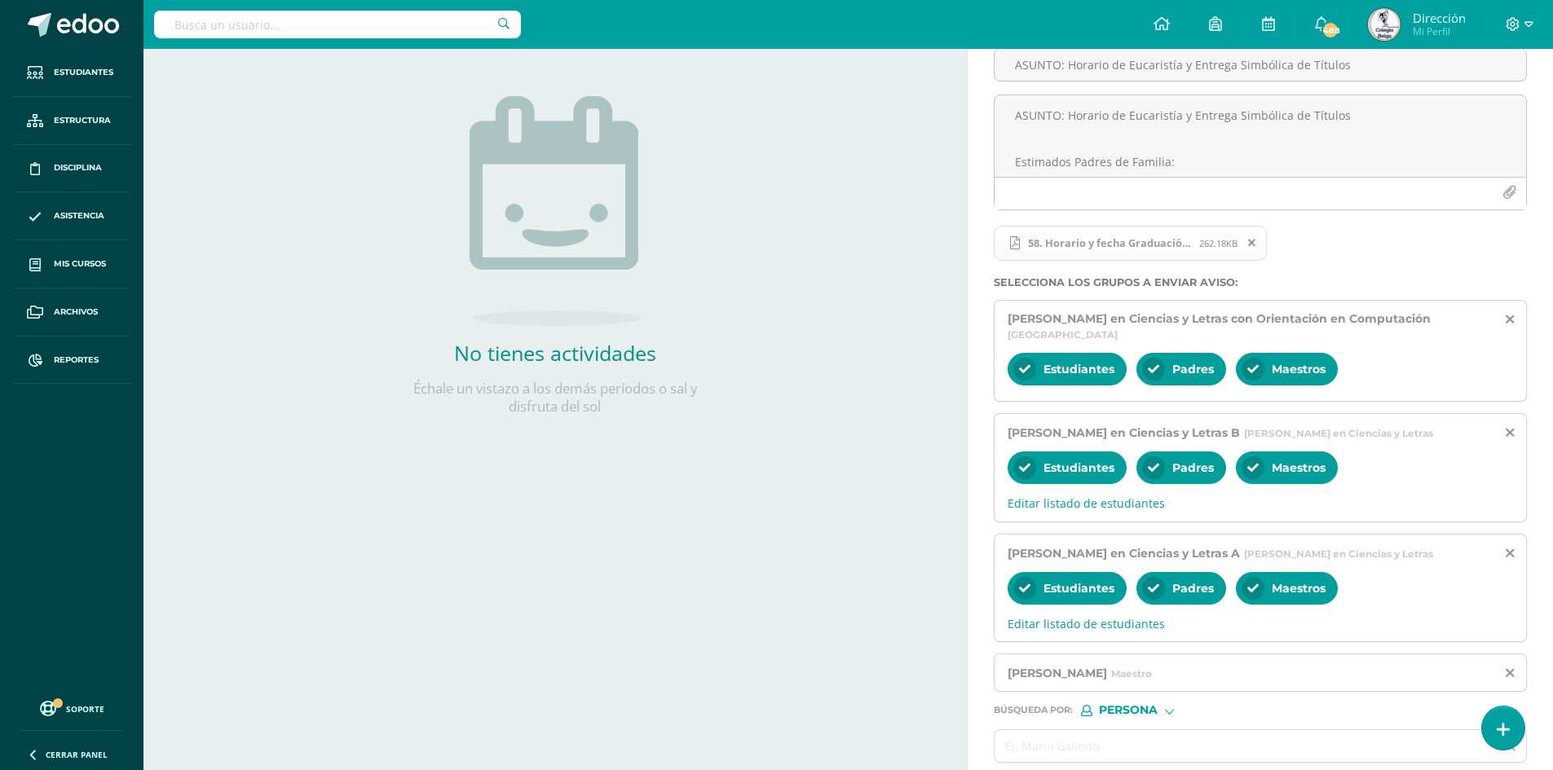
scroll to position [263, 0]
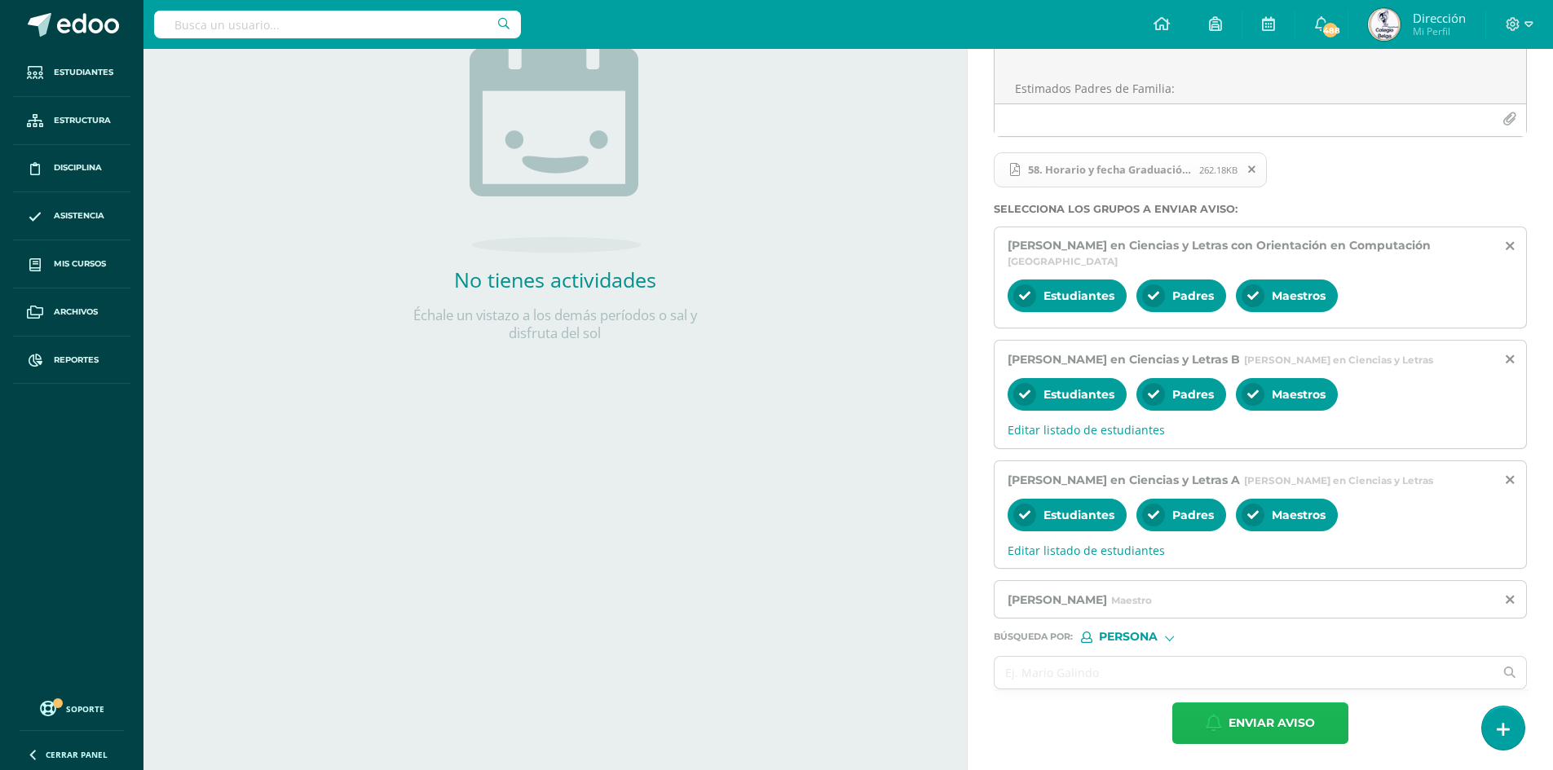
click at [1253, 722] on span "Enviar aviso" at bounding box center [1272, 724] width 86 height 40
